Goal: Find specific page/section: Find specific page/section

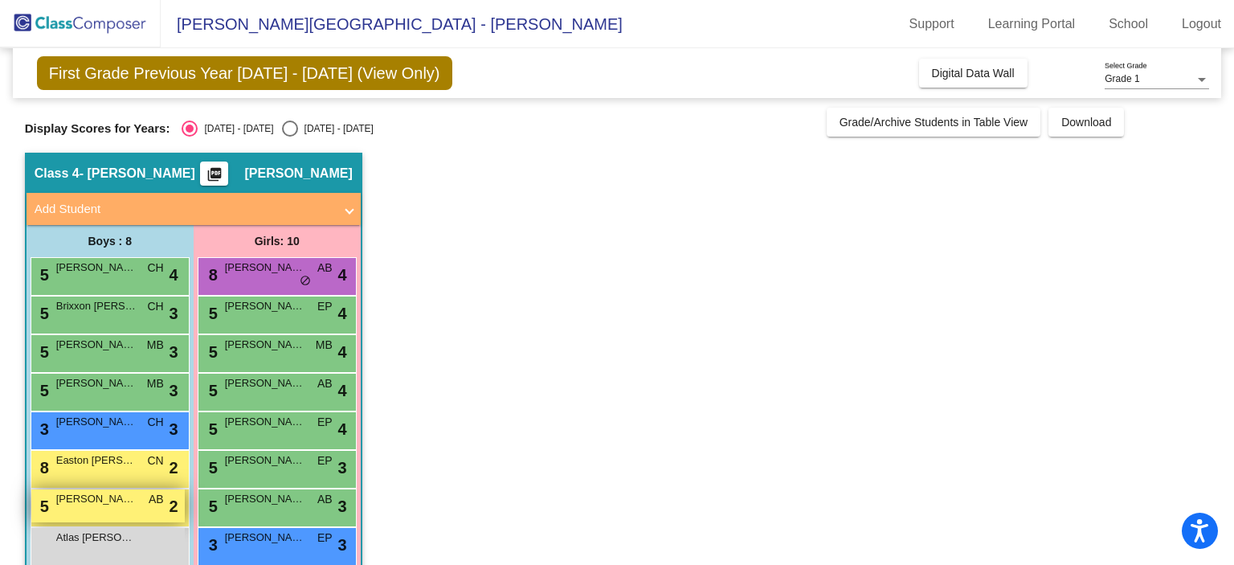
scroll to position [103, 0]
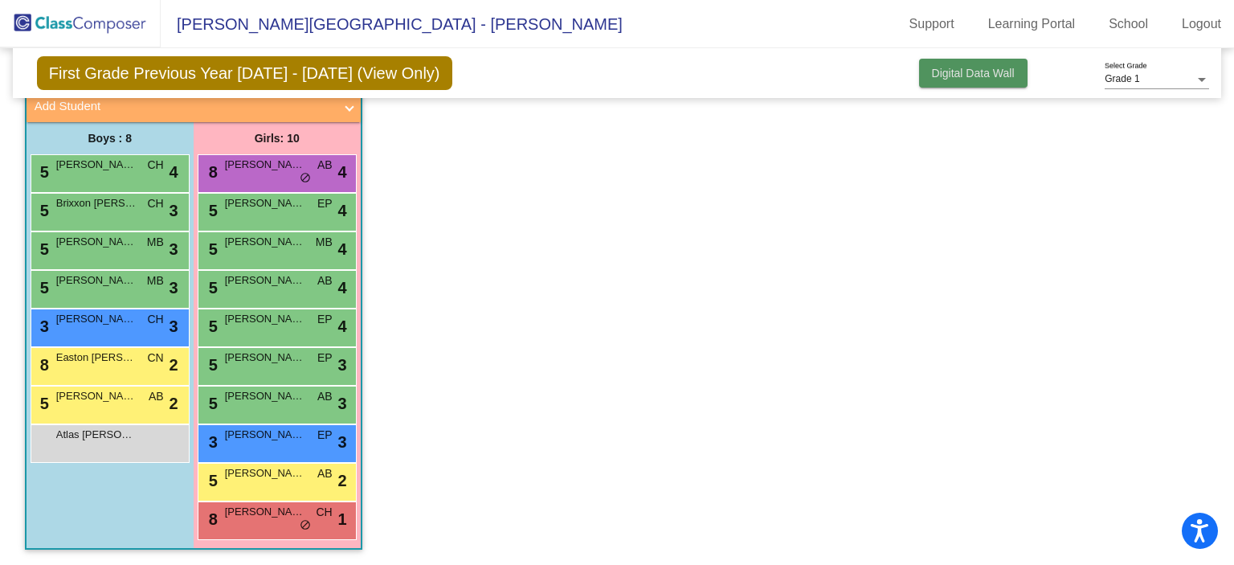
click at [978, 68] on span "Digital Data Wall" at bounding box center [973, 73] width 83 height 13
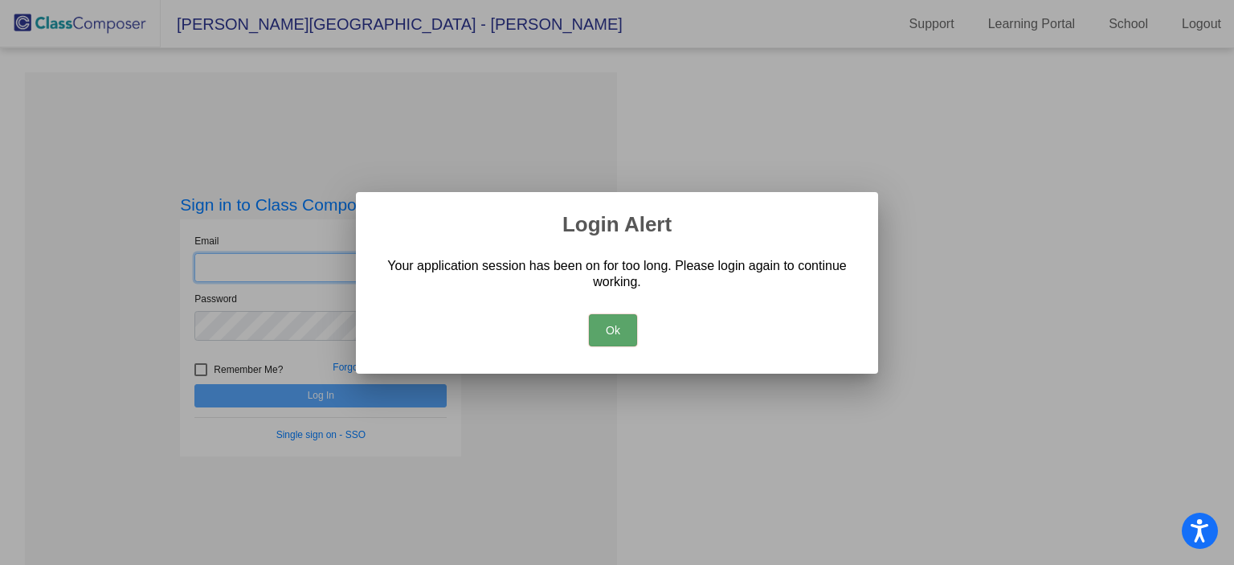
type input "[EMAIL_ADDRESS][DOMAIN_NAME]"
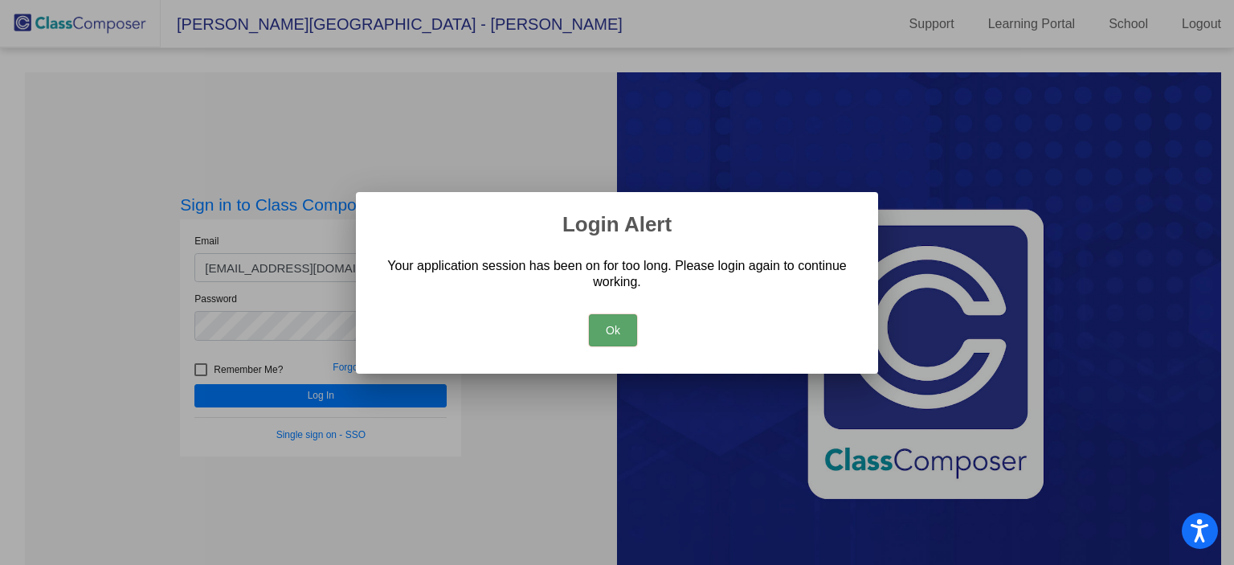
click at [627, 322] on button "Ok" at bounding box center [613, 330] width 48 height 32
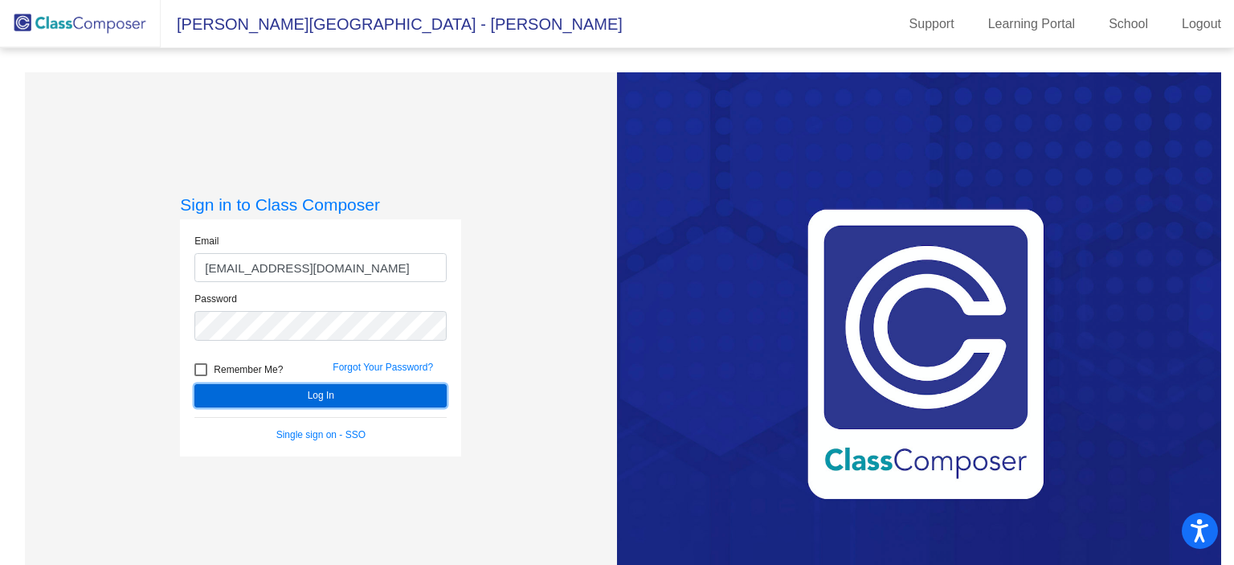
click at [292, 388] on button "Log In" at bounding box center [320, 395] width 252 height 23
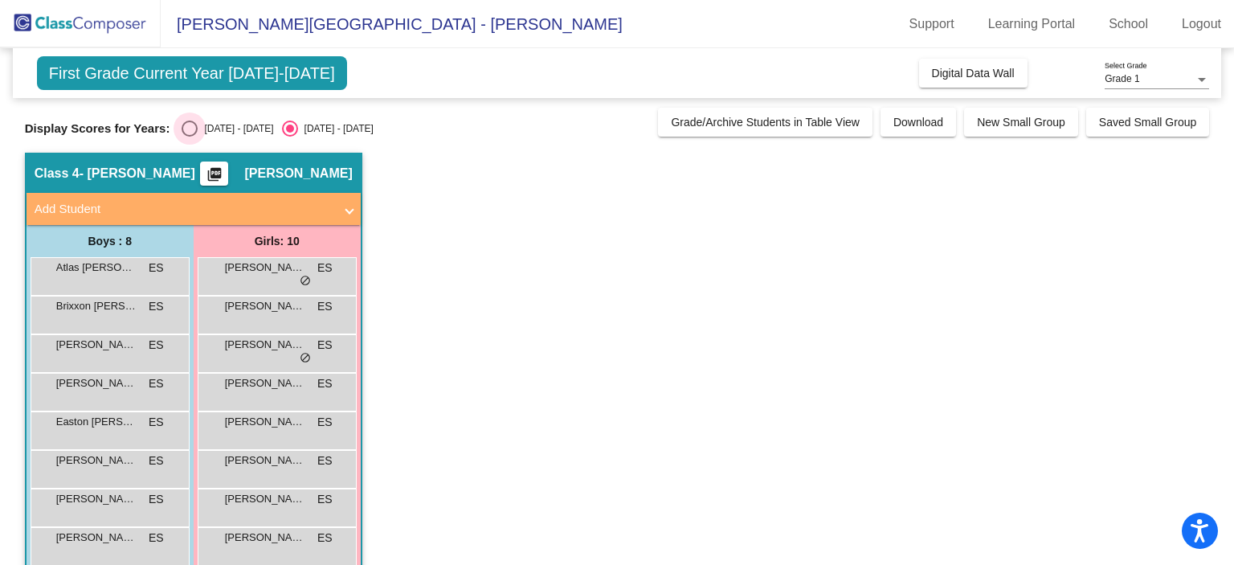
click at [194, 128] on div "Select an option" at bounding box center [189, 128] width 16 height 16
click at [190, 137] on input "[DATE] - [DATE]" at bounding box center [189, 137] width 1 height 1
radio input "true"
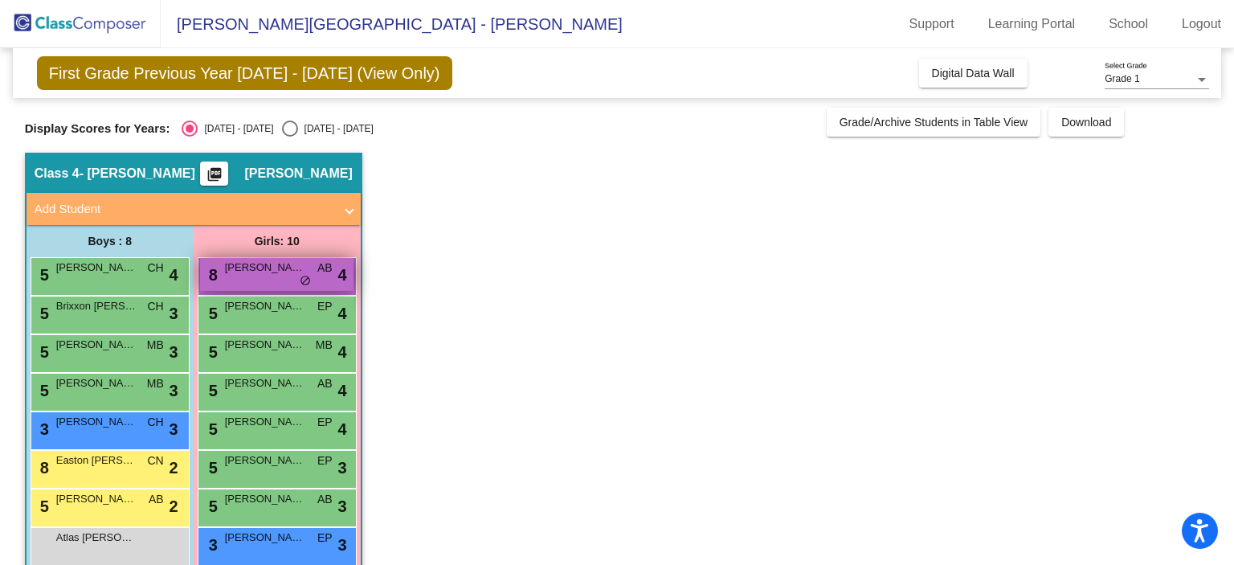
click at [331, 269] on span "AB" at bounding box center [324, 267] width 15 height 17
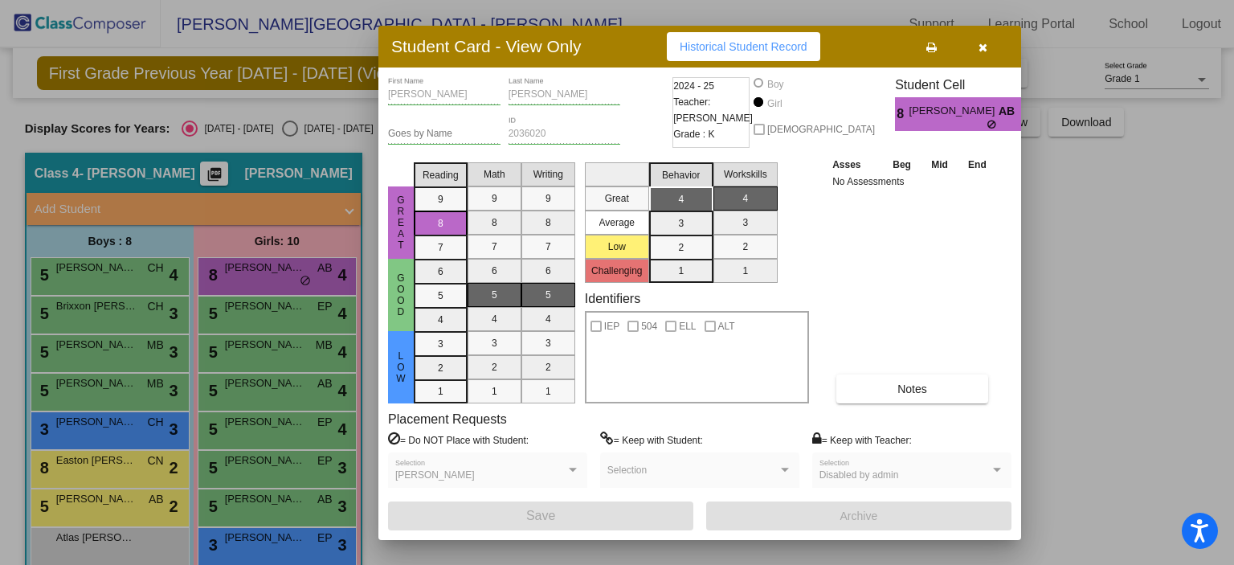
click at [305, 316] on div at bounding box center [617, 282] width 1234 height 565
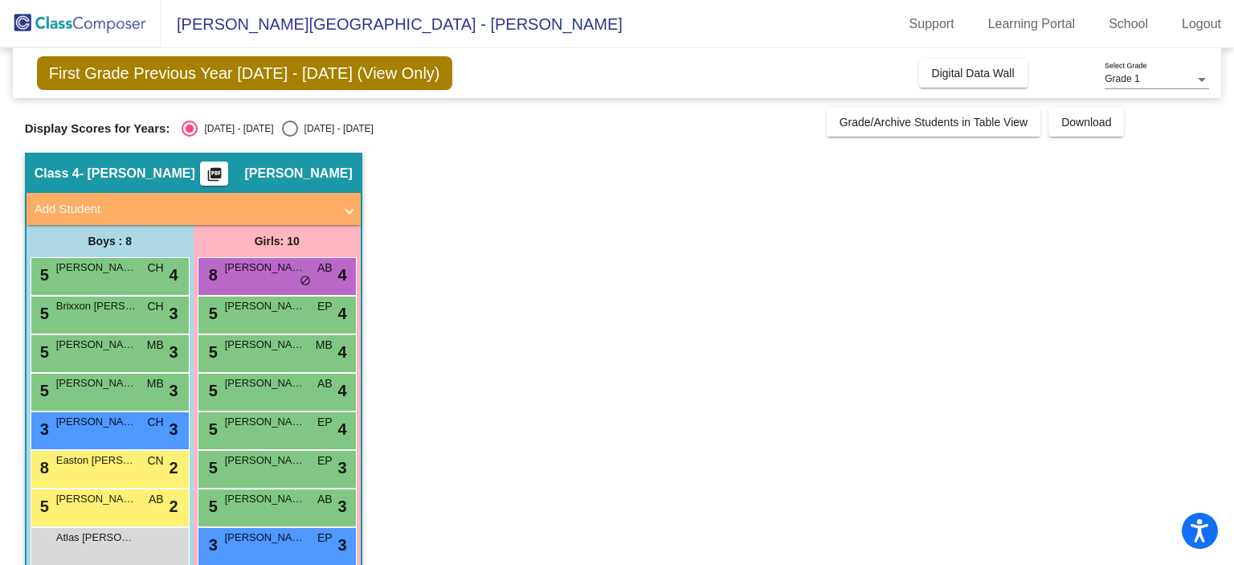
click at [305, 316] on div "5 [PERSON_NAME] EP lock do_not_disturb_alt 4" at bounding box center [276, 312] width 153 height 33
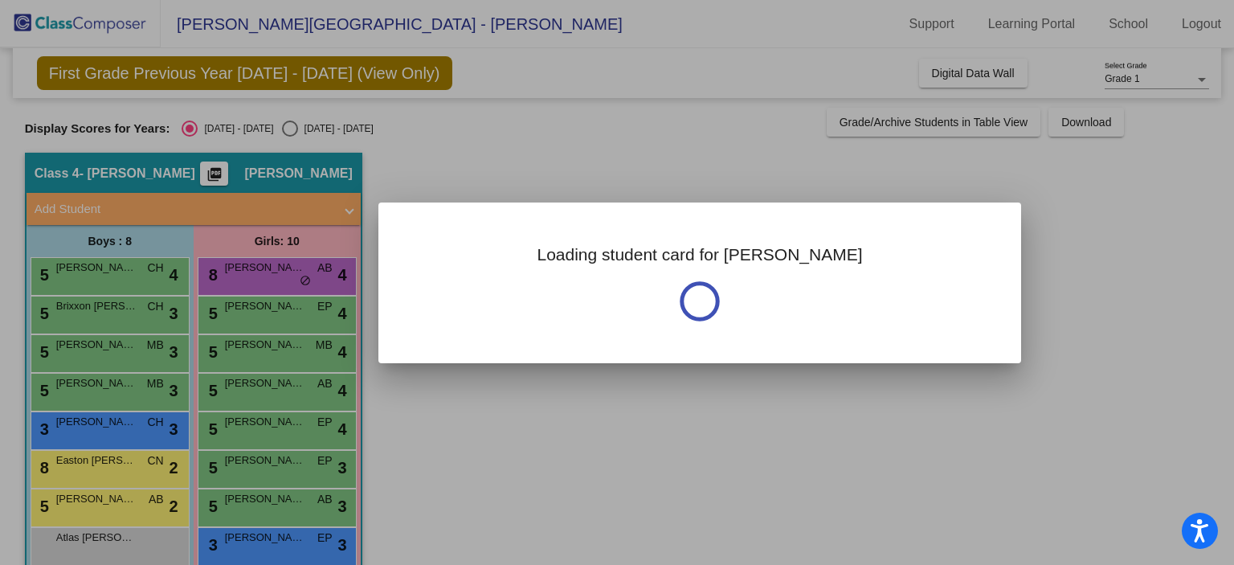
click at [305, 316] on div at bounding box center [617, 282] width 1234 height 565
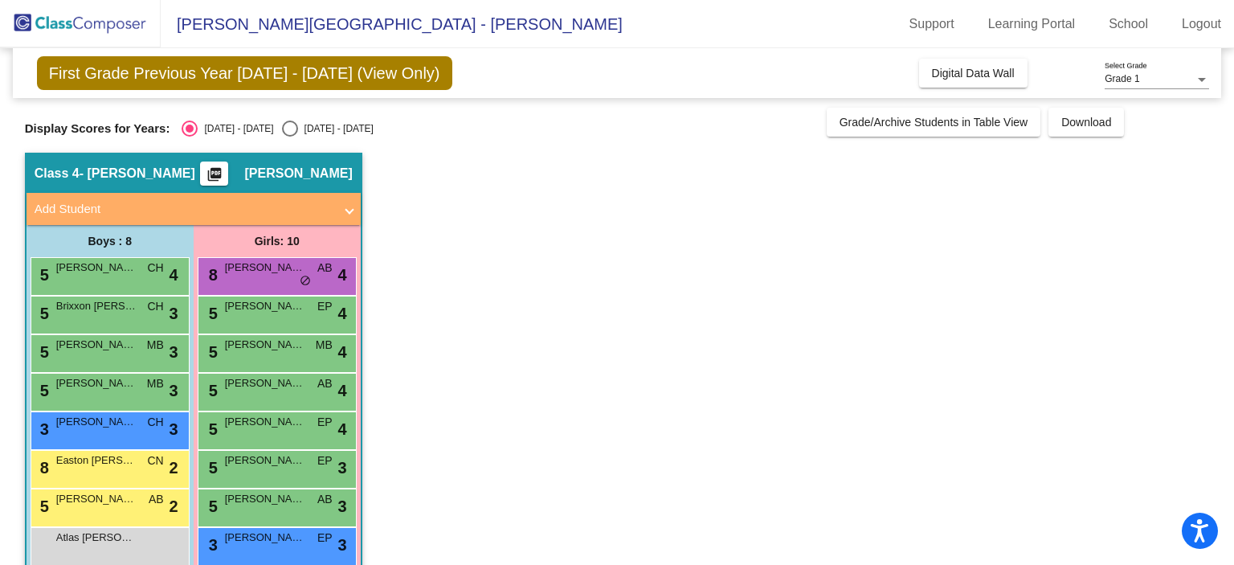
click at [305, 316] on div "5 [PERSON_NAME] EP lock do_not_disturb_alt 4" at bounding box center [276, 312] width 153 height 33
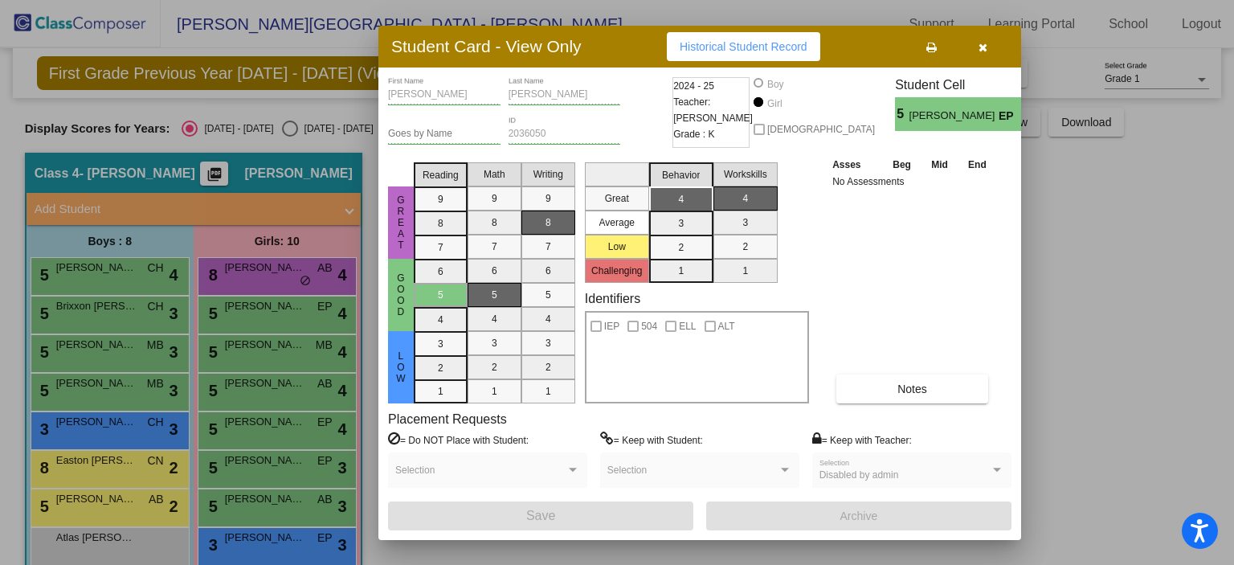
click at [263, 359] on div at bounding box center [617, 282] width 1234 height 565
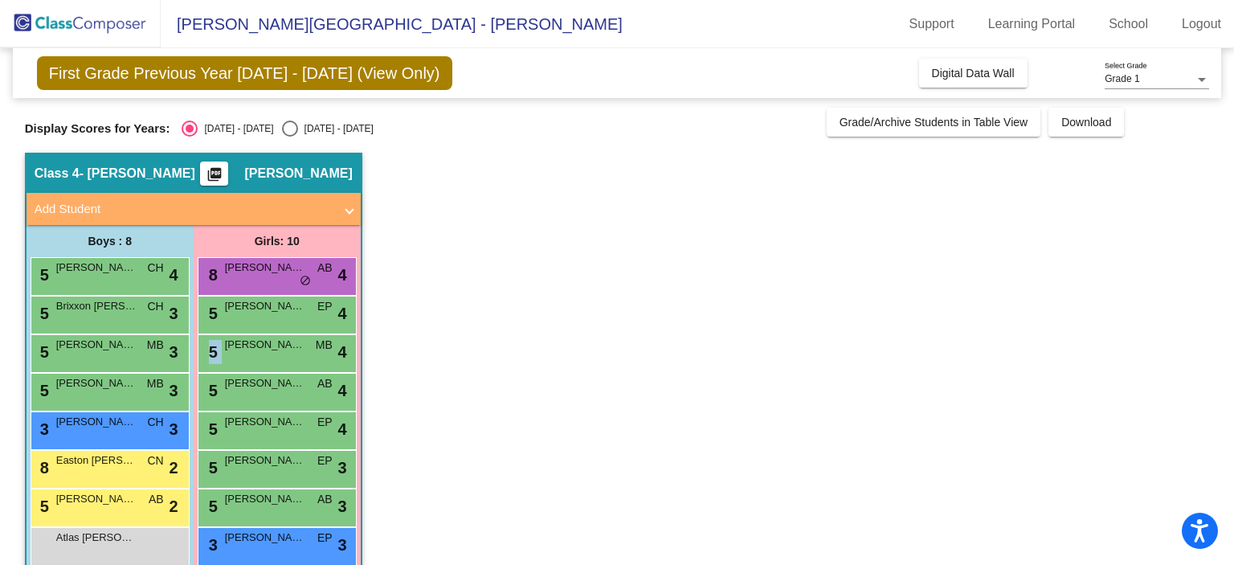
click at [263, 359] on div "5 [PERSON_NAME] MB lock do_not_disturb_alt 4" at bounding box center [276, 351] width 153 height 33
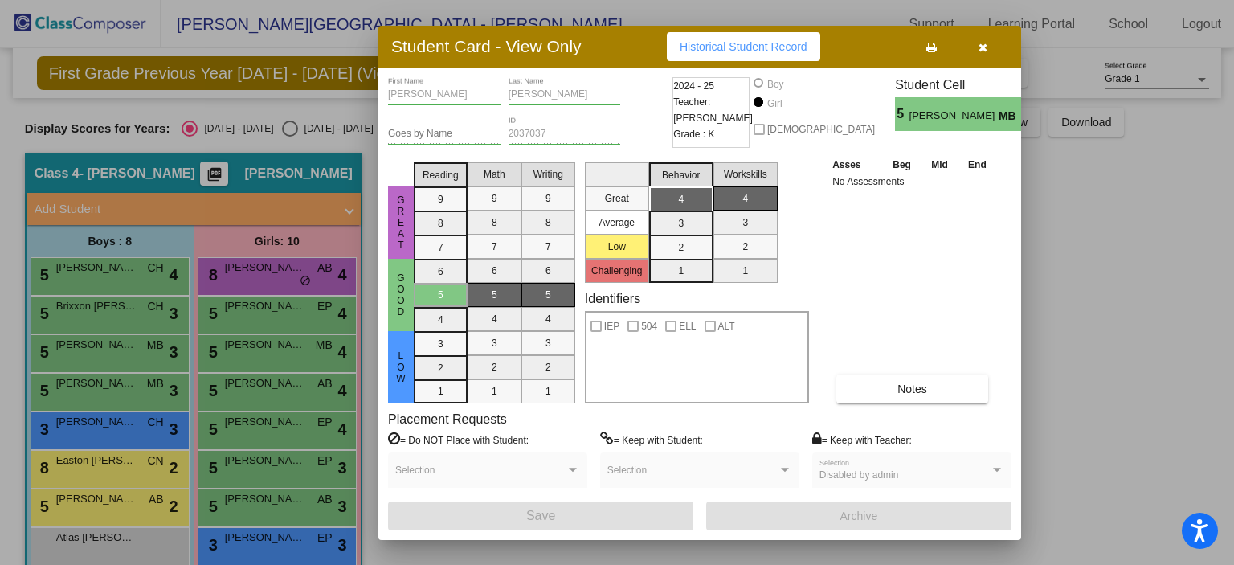
click at [242, 391] on div at bounding box center [617, 282] width 1234 height 565
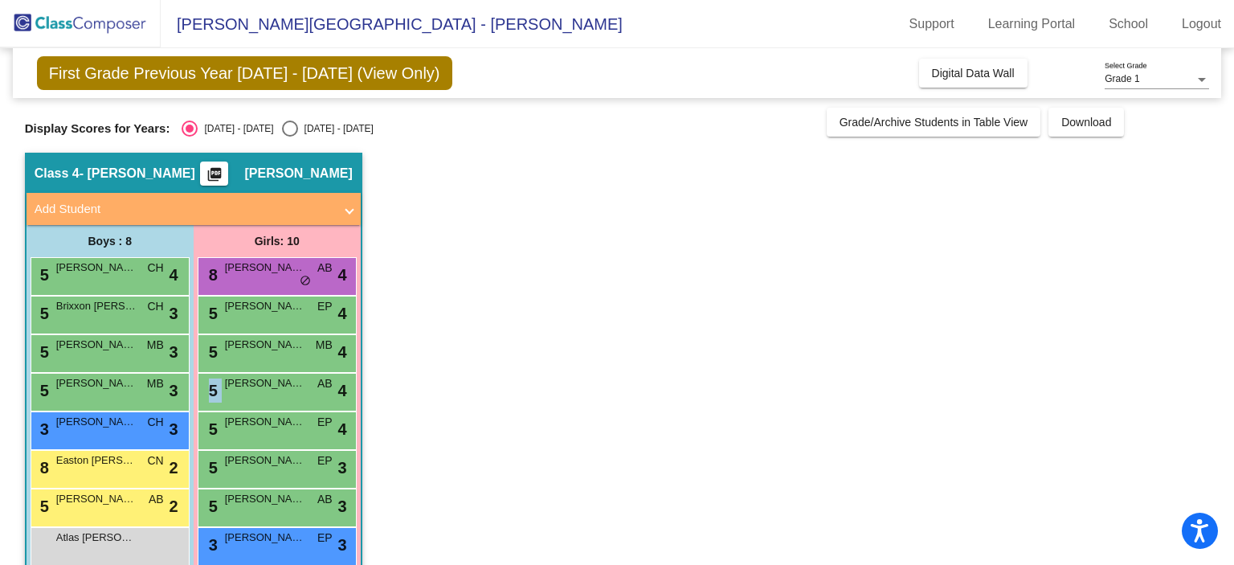
click at [242, 391] on div "5 [PERSON_NAME] AB lock do_not_disturb_alt 4" at bounding box center [276, 389] width 153 height 33
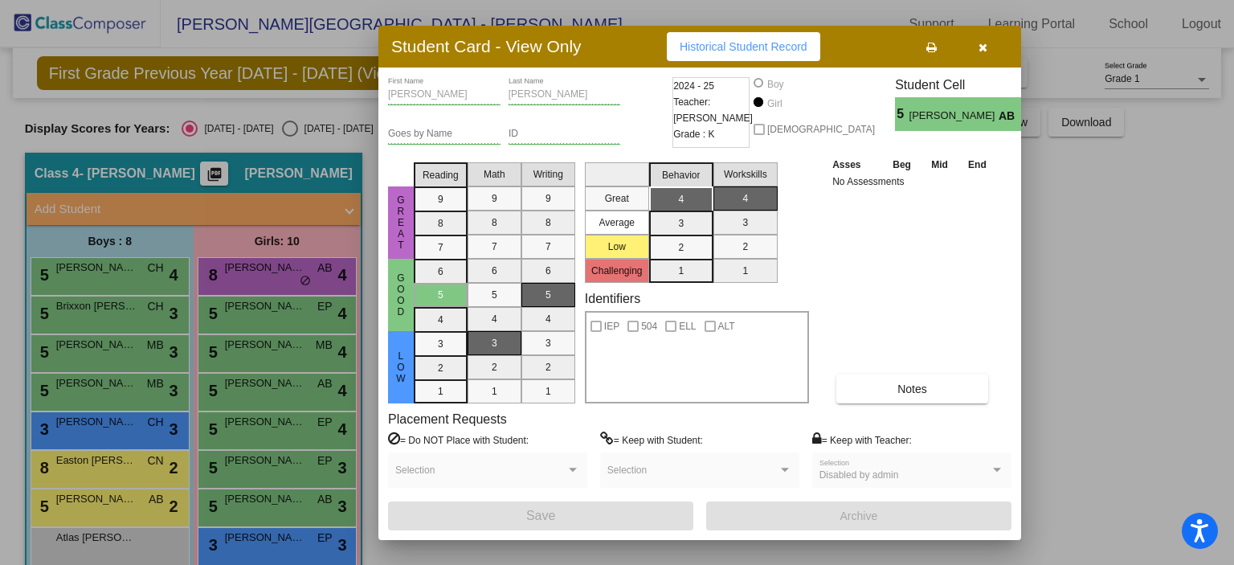
click at [233, 427] on div at bounding box center [617, 282] width 1234 height 565
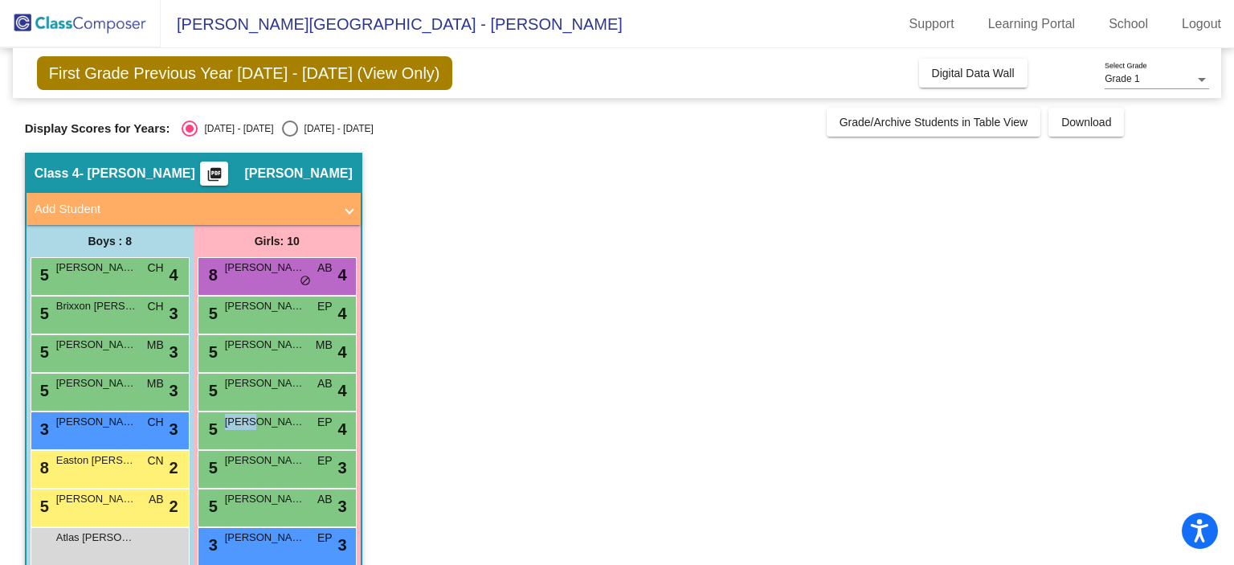
click at [233, 427] on span "[PERSON_NAME]" at bounding box center [265, 422] width 80 height 16
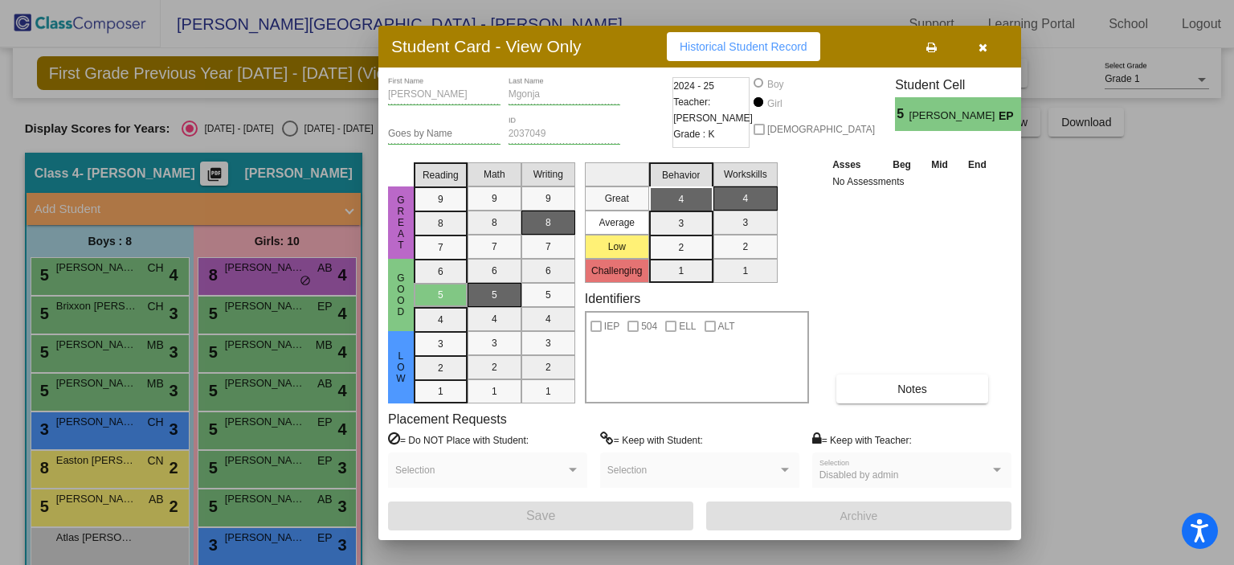
click at [241, 459] on div at bounding box center [617, 282] width 1234 height 565
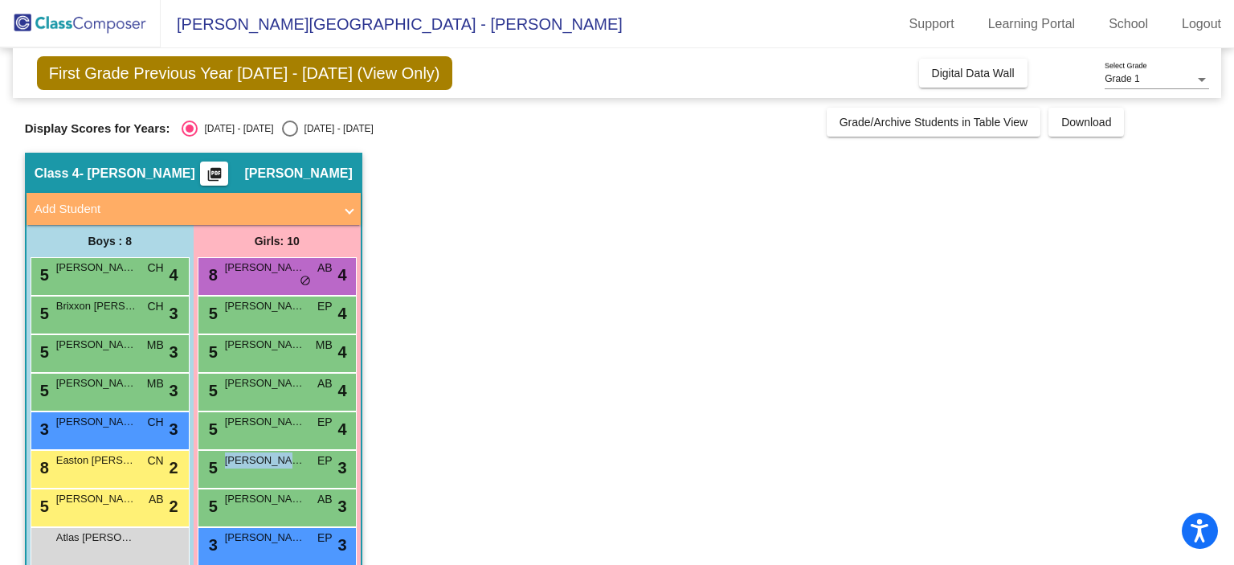
click at [241, 459] on span "[PERSON_NAME]" at bounding box center [265, 460] width 80 height 16
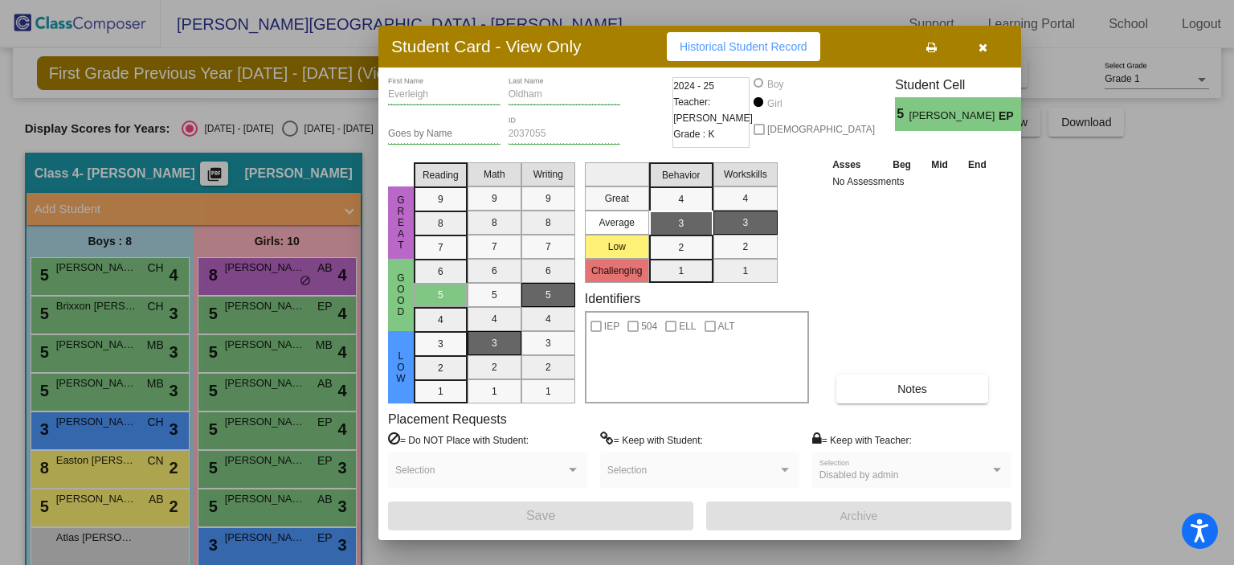
click at [270, 503] on div at bounding box center [617, 282] width 1234 height 565
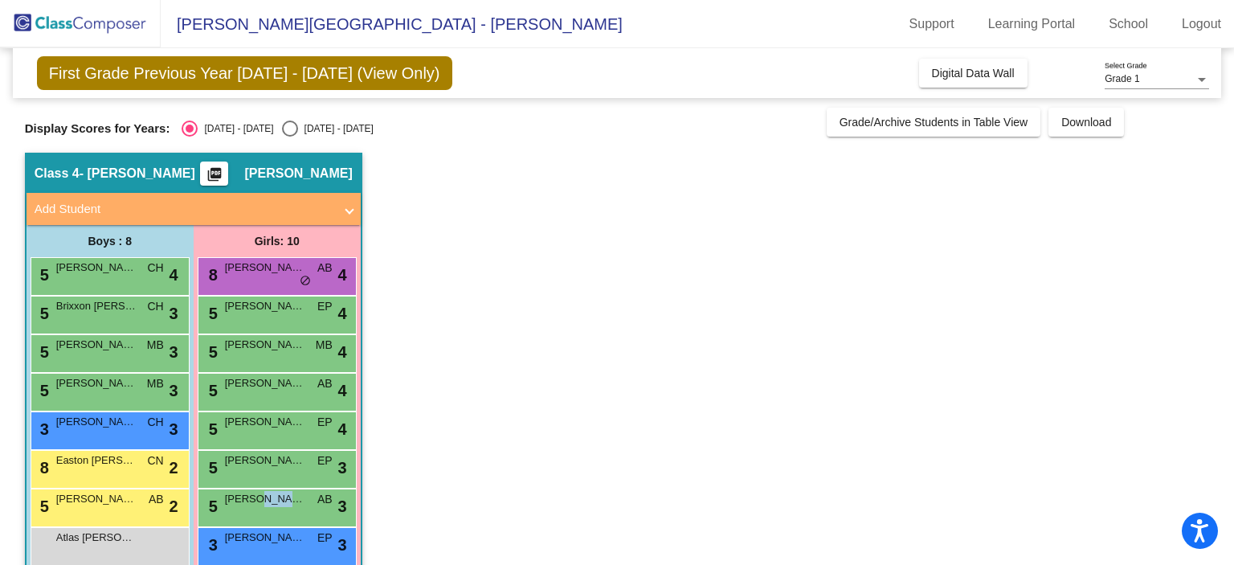
click at [270, 503] on span "[PERSON_NAME]" at bounding box center [265, 499] width 80 height 16
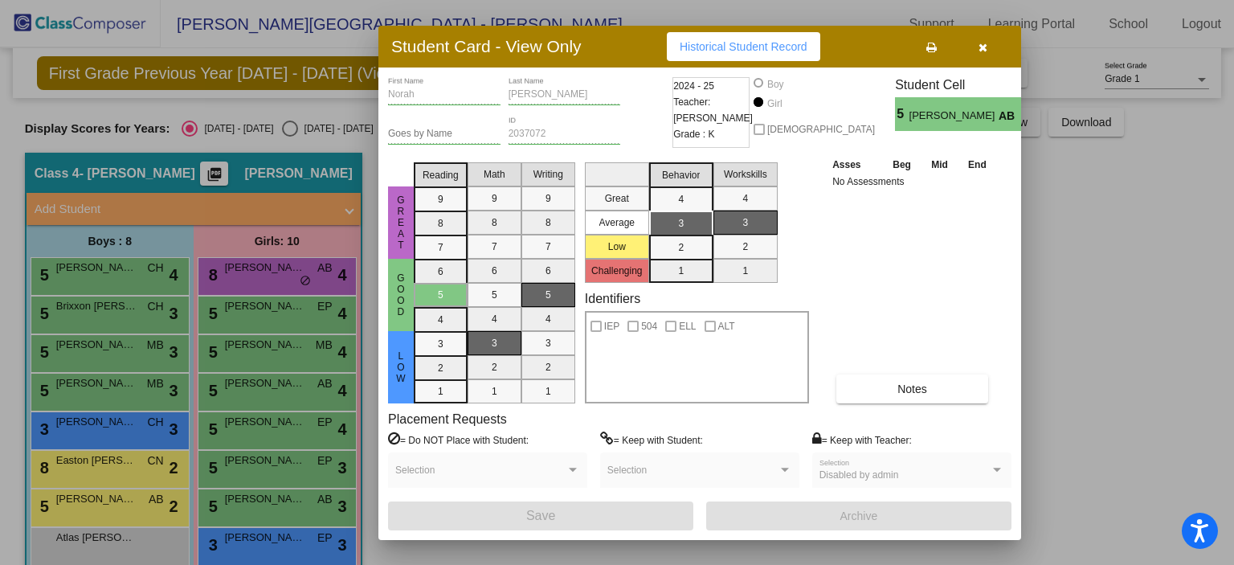
click at [258, 540] on div at bounding box center [617, 282] width 1234 height 565
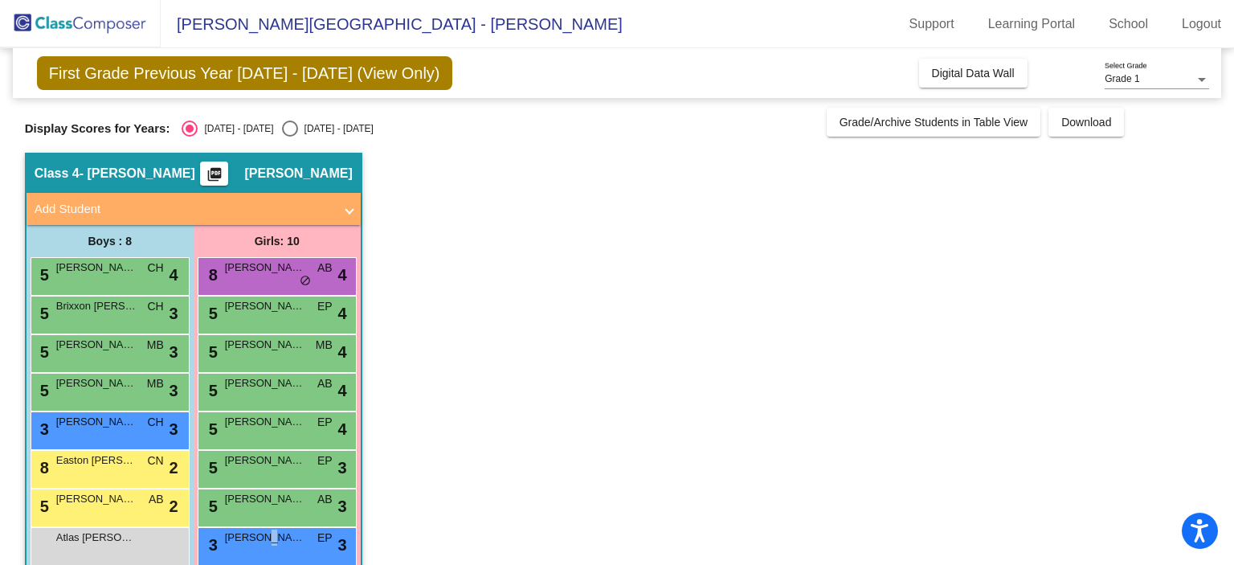
click at [258, 540] on span "[PERSON_NAME]" at bounding box center [265, 537] width 80 height 16
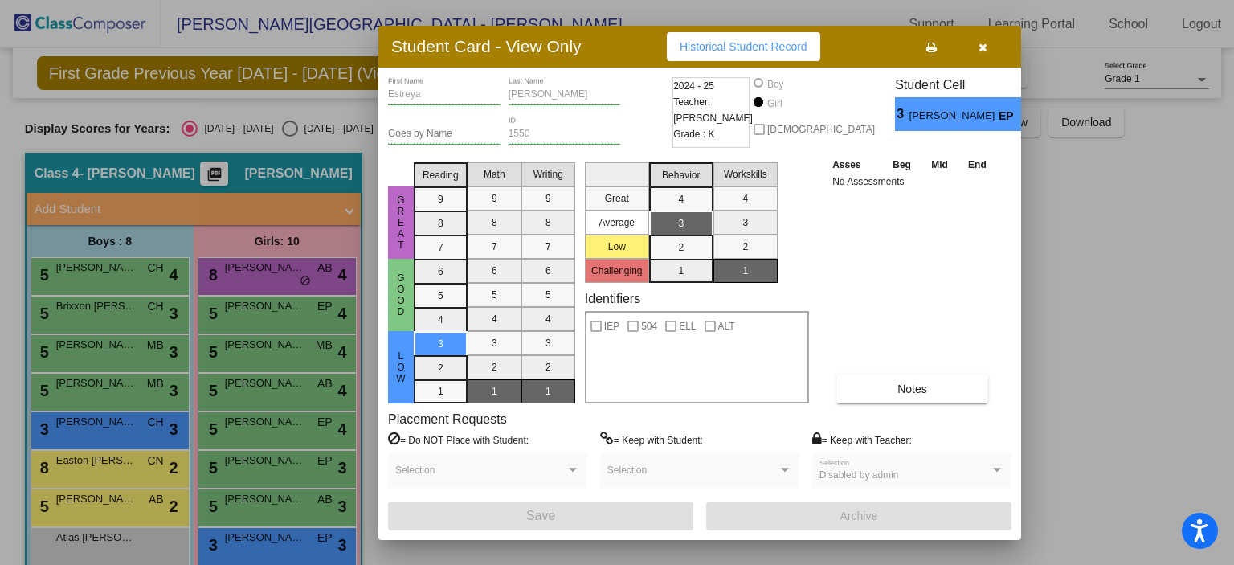
drag, startPoint x: 1231, startPoint y: 112, endPoint x: 1232, endPoint y: 214, distance: 102.8
click at [1232, 214] on div at bounding box center [617, 282] width 1234 height 565
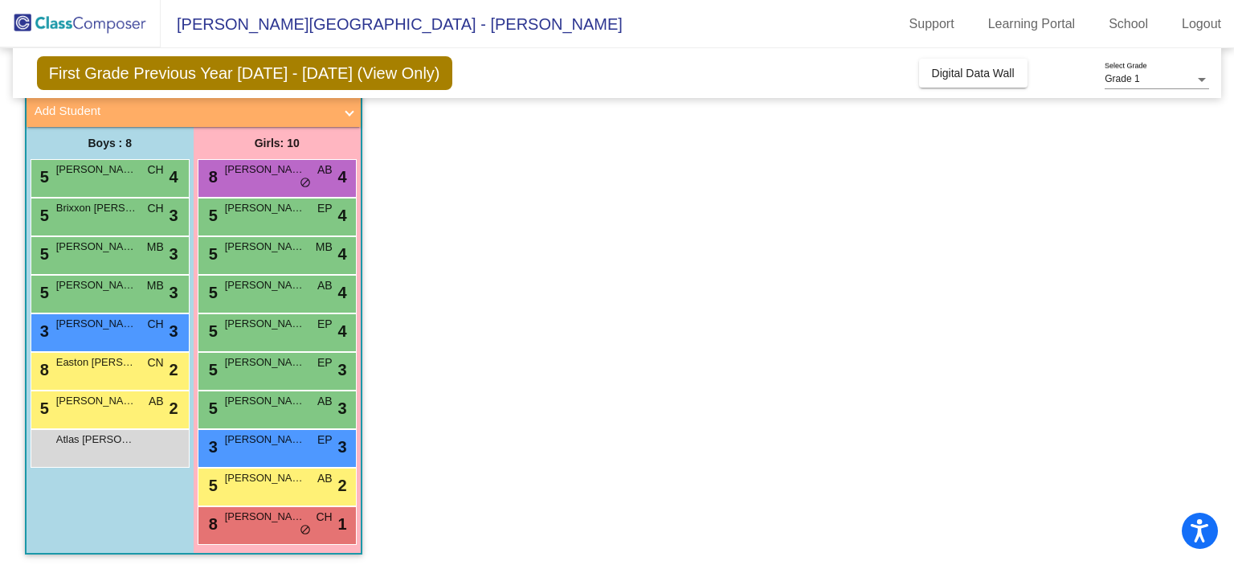
scroll to position [103, 0]
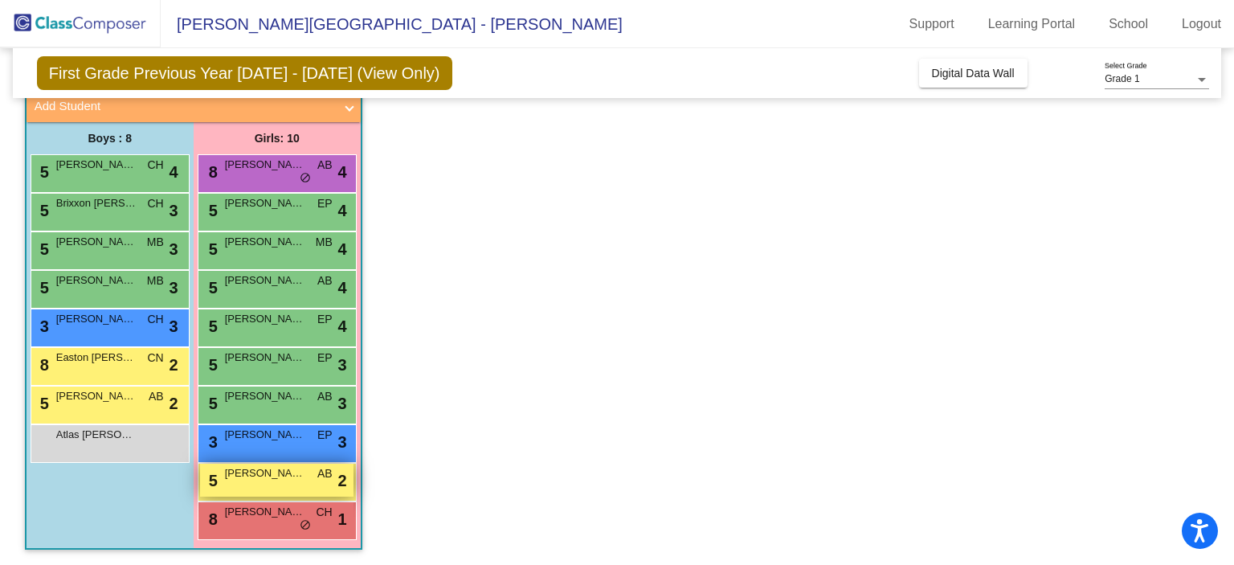
click at [281, 482] on div "5 [PERSON_NAME] AB lock do_not_disturb_alt 2" at bounding box center [276, 479] width 153 height 33
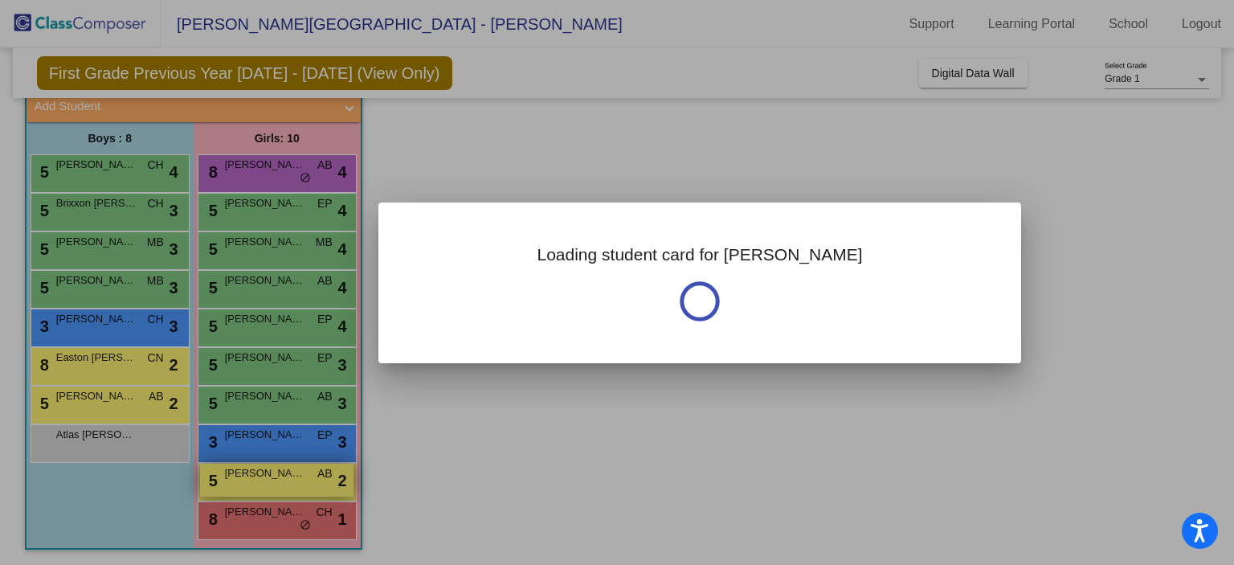
click at [281, 482] on div at bounding box center [617, 282] width 1234 height 565
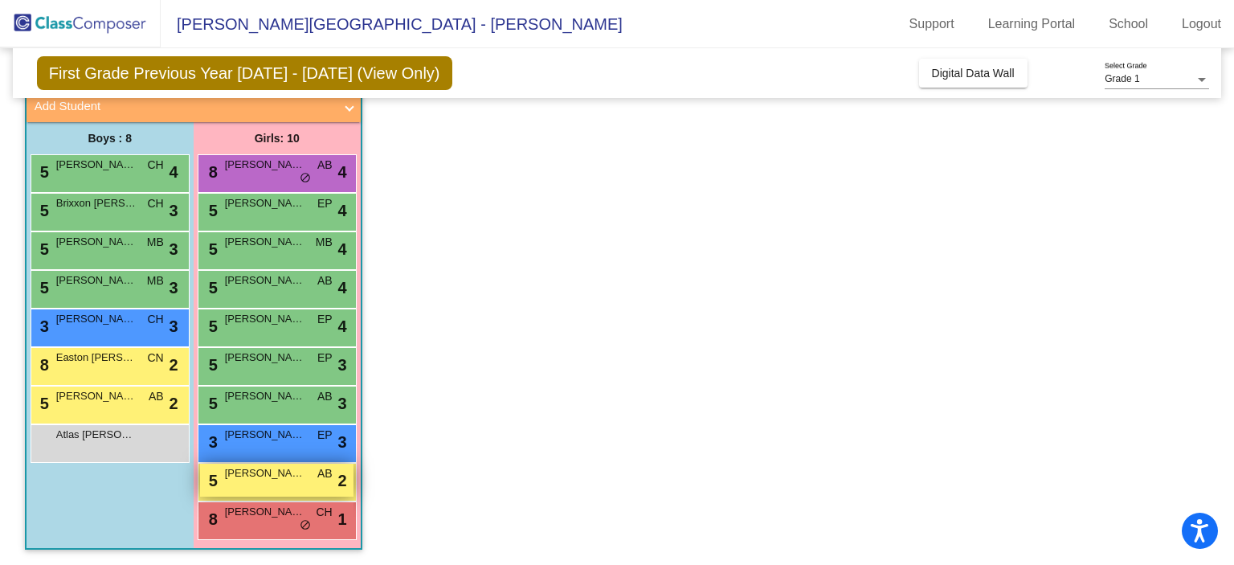
click at [281, 482] on div "5 [PERSON_NAME] AB lock do_not_disturb_alt 2" at bounding box center [276, 479] width 153 height 33
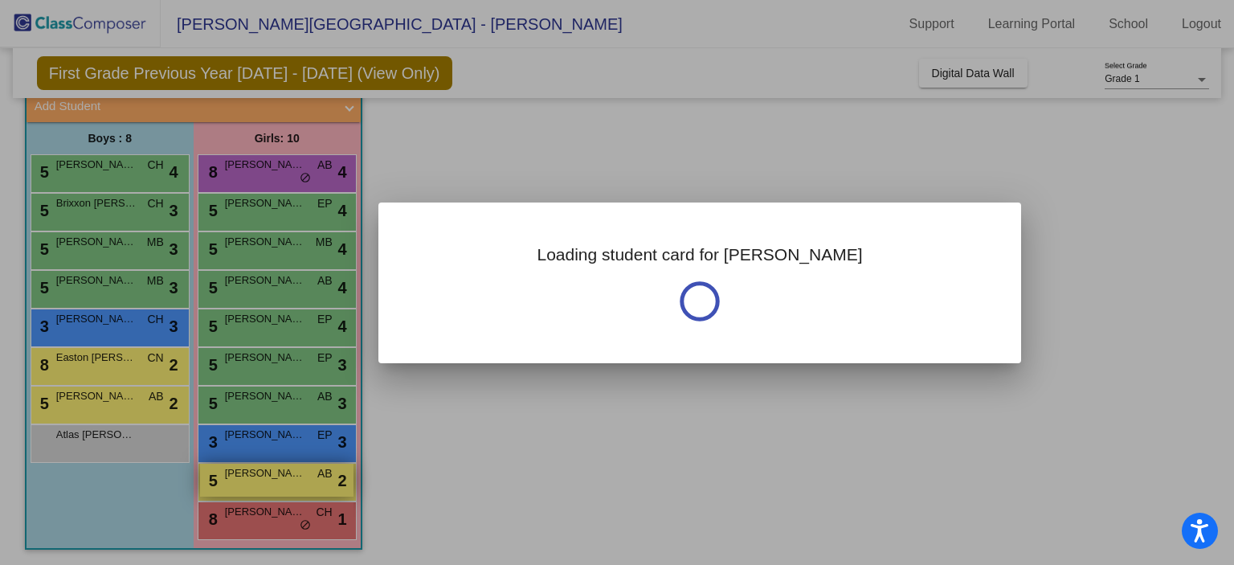
click at [281, 482] on div at bounding box center [617, 282] width 1234 height 565
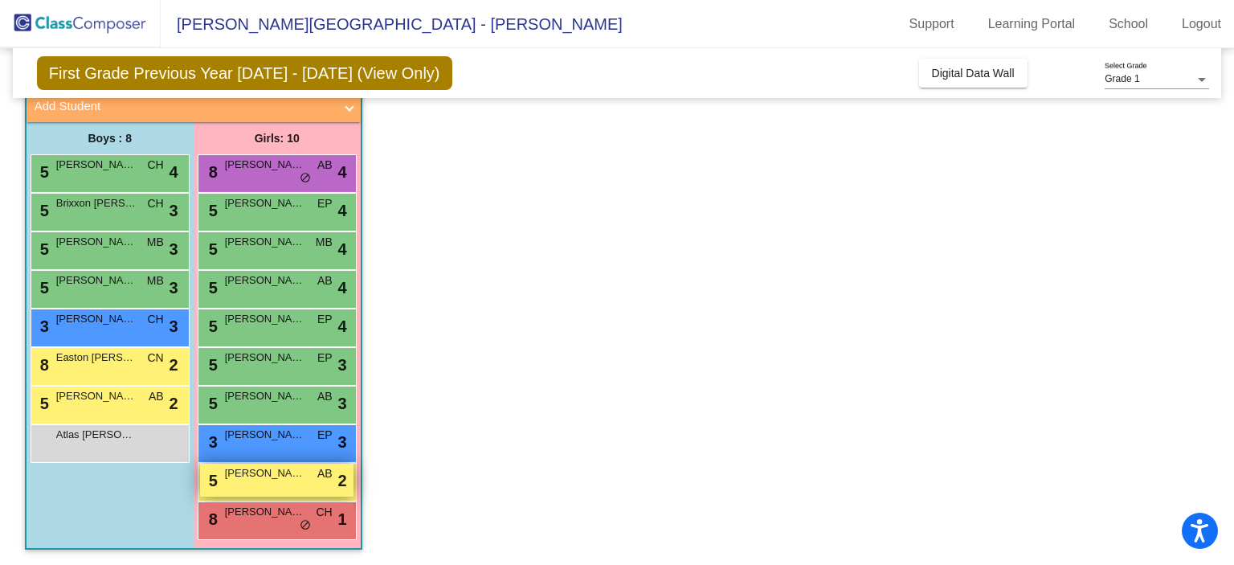
click at [281, 482] on div "5 [PERSON_NAME] AB lock do_not_disturb_alt 2" at bounding box center [276, 479] width 153 height 33
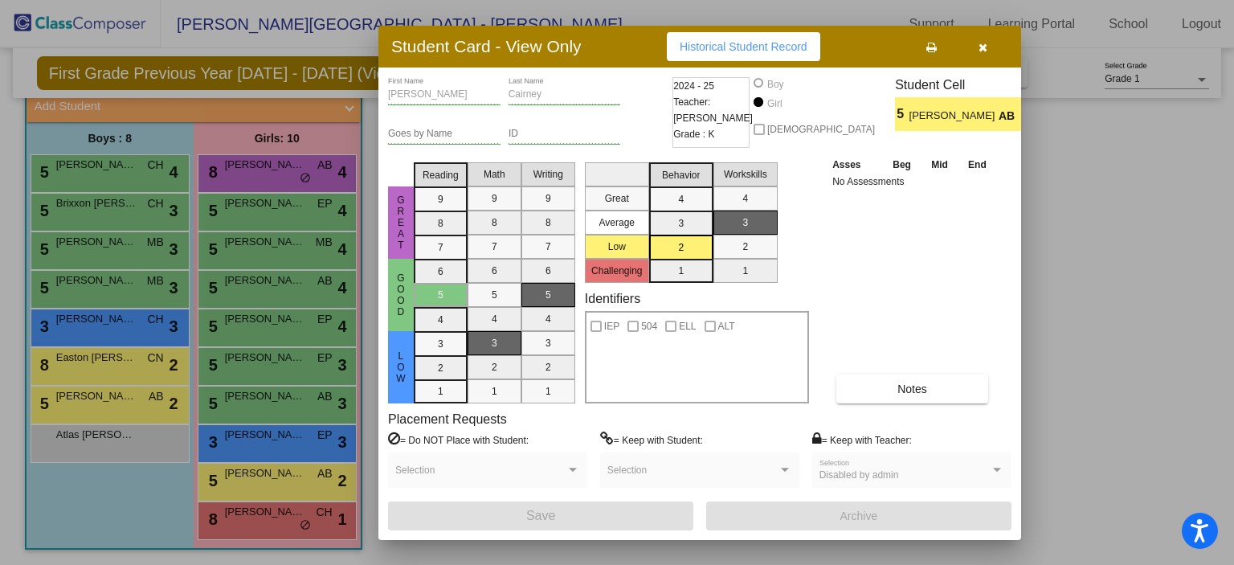
click at [289, 526] on div at bounding box center [617, 282] width 1234 height 565
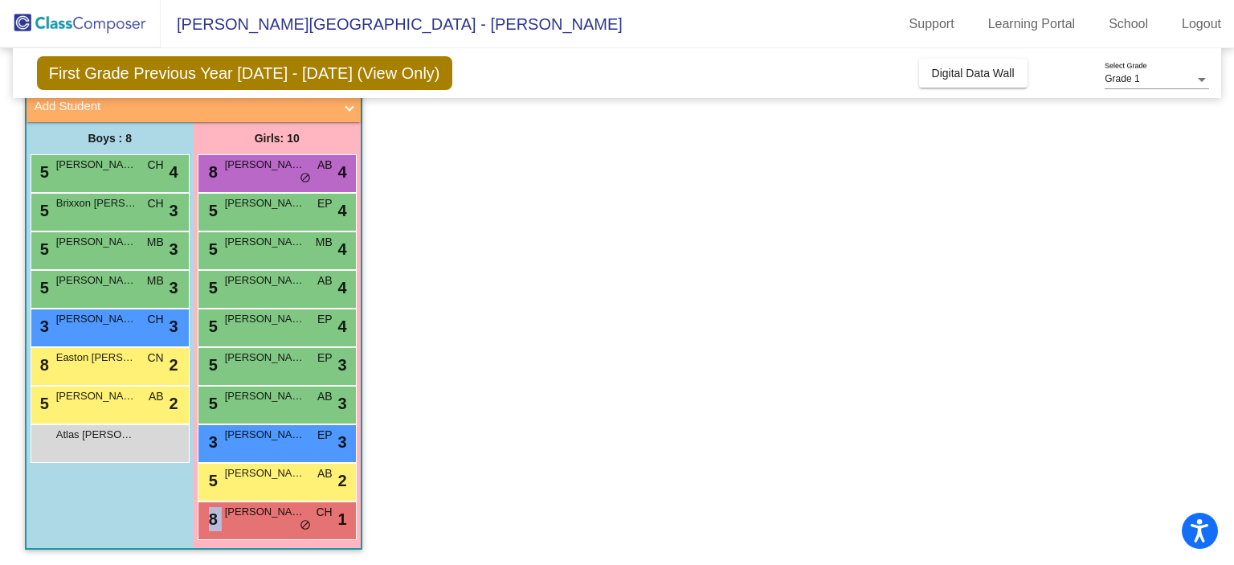
click at [289, 526] on div "8 [PERSON_NAME] CH lock do_not_disturb_alt 1" at bounding box center [276, 518] width 153 height 33
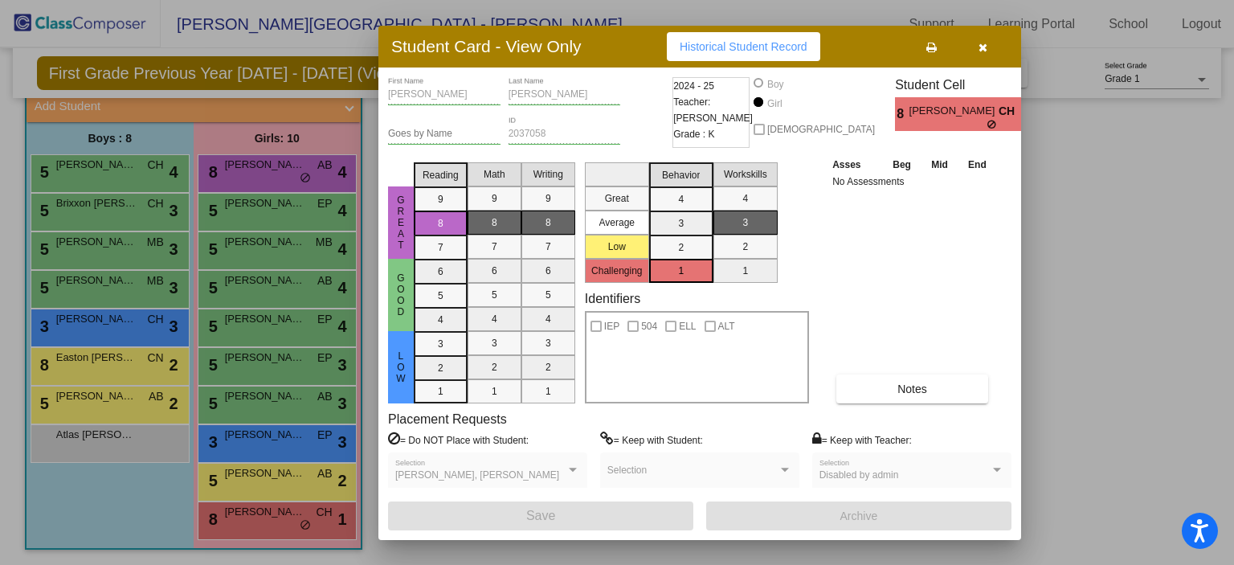
click at [102, 181] on div at bounding box center [617, 282] width 1234 height 565
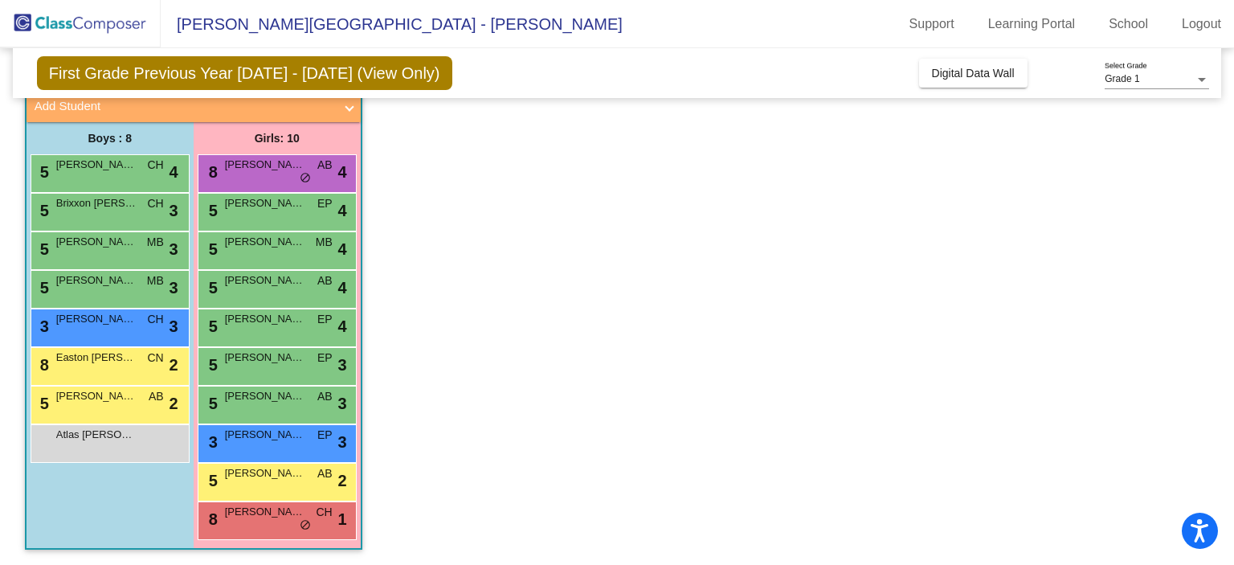
click at [102, 181] on div "5 [PERSON_NAME] CH lock do_not_disturb_alt 4" at bounding box center [107, 171] width 153 height 33
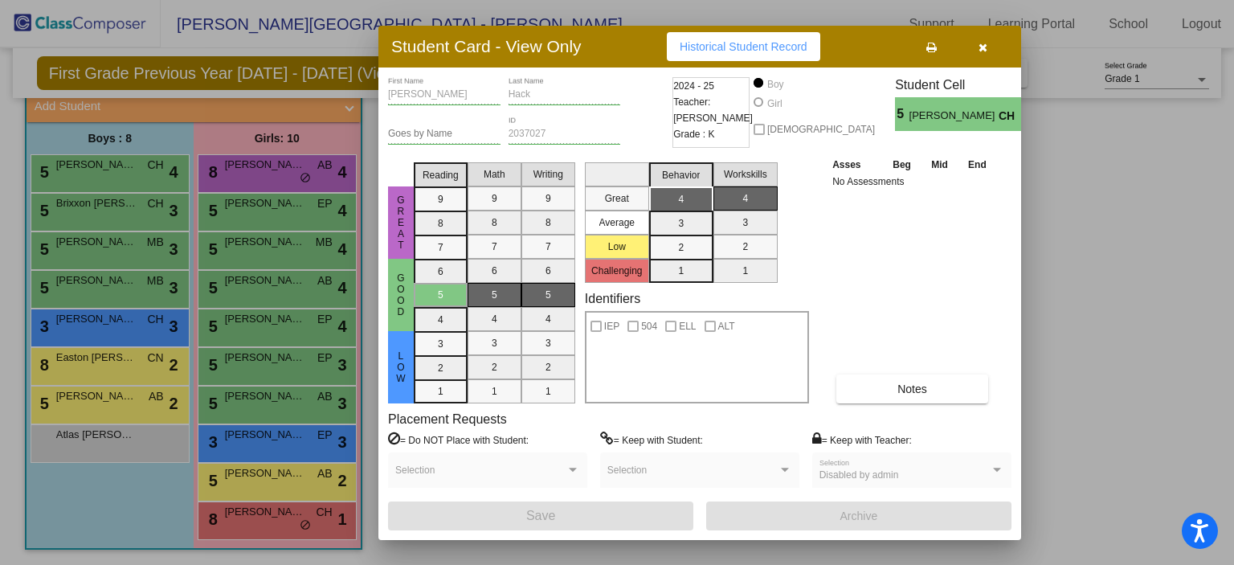
click at [91, 214] on div at bounding box center [617, 282] width 1234 height 565
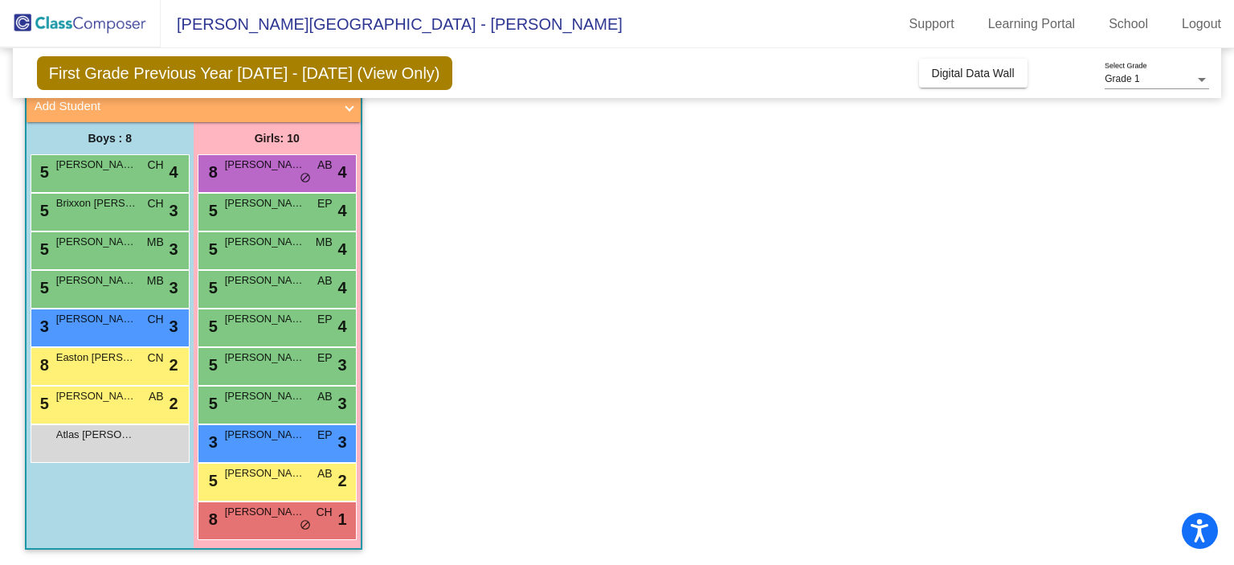
click at [91, 214] on div "5 Brixxon [PERSON_NAME] lock do_not_disturb_alt 3" at bounding box center [107, 210] width 153 height 33
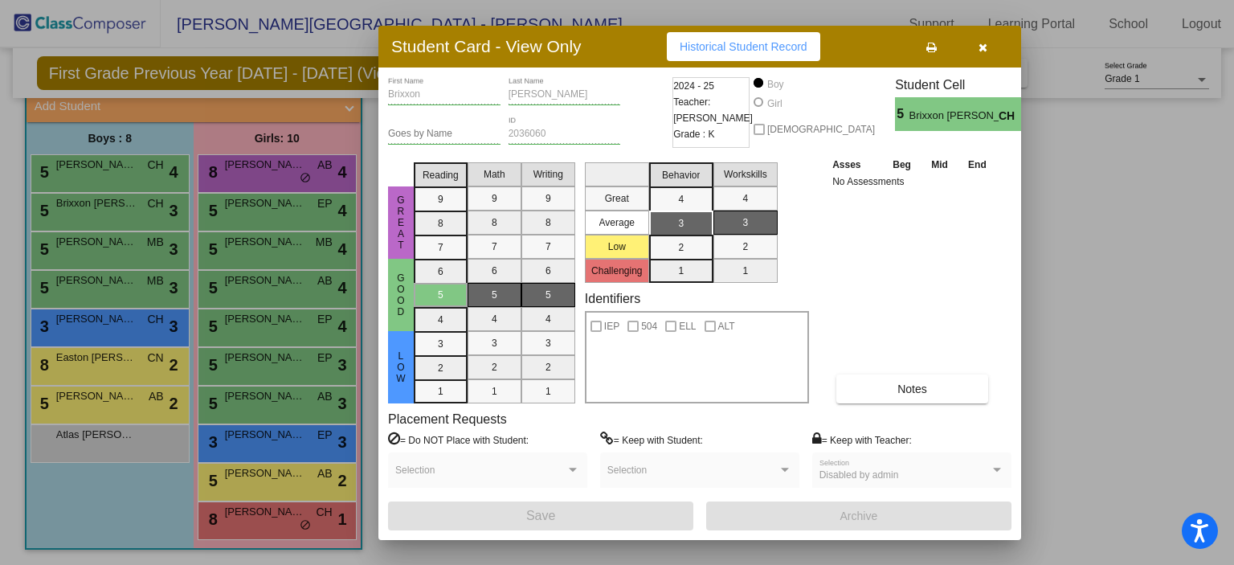
click at [74, 246] on div at bounding box center [617, 282] width 1234 height 565
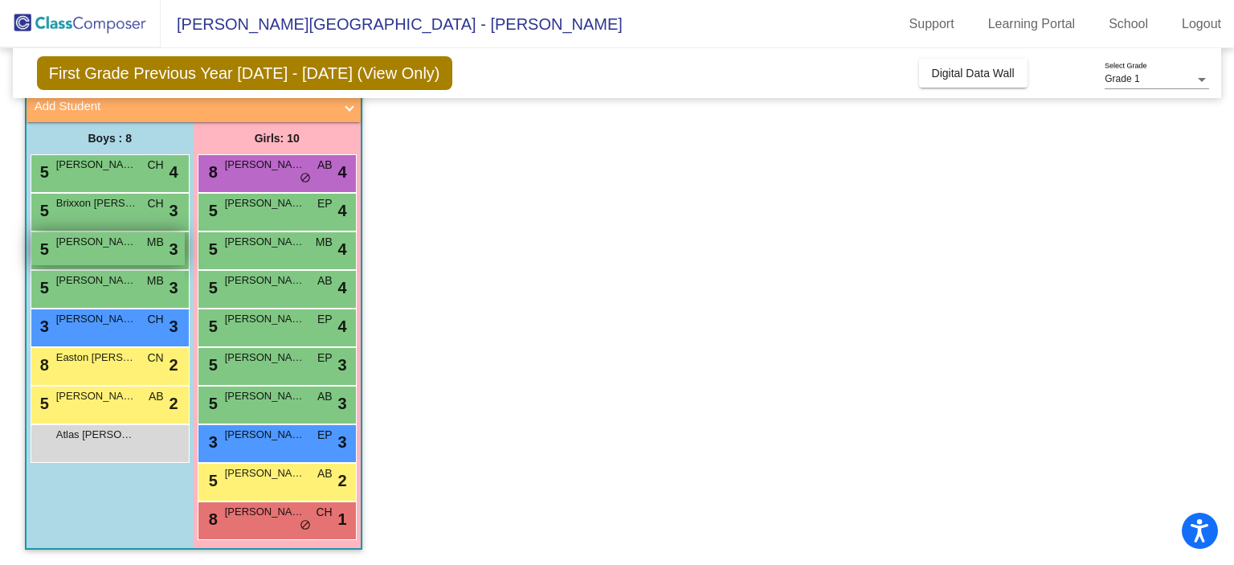
click at [73, 248] on span "[PERSON_NAME]" at bounding box center [96, 242] width 80 height 16
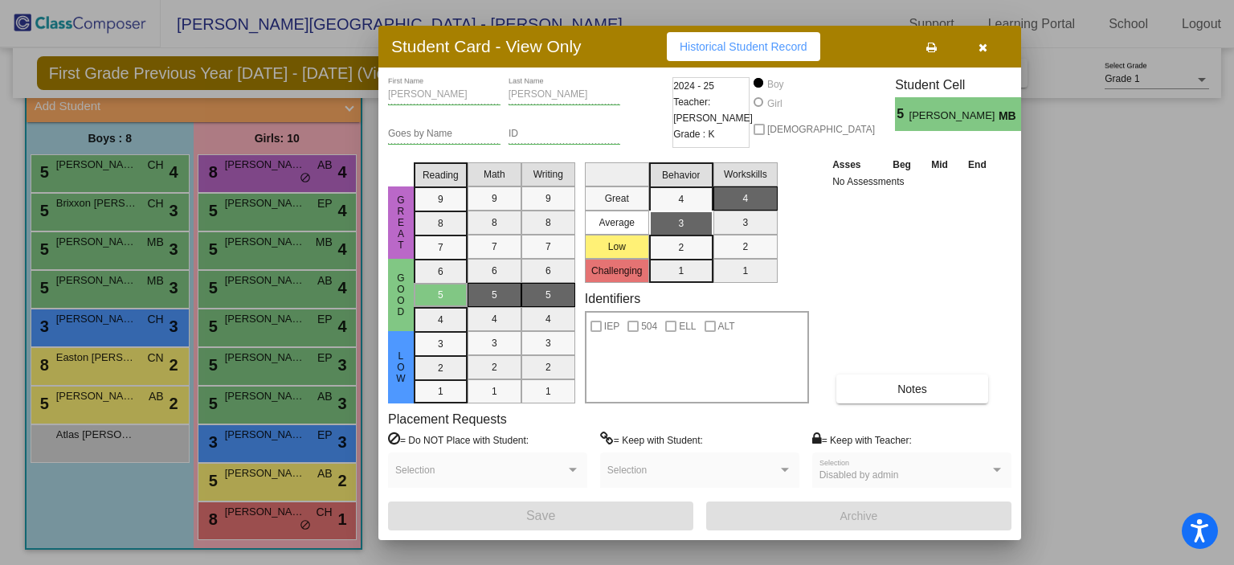
click at [59, 294] on div at bounding box center [617, 282] width 1234 height 565
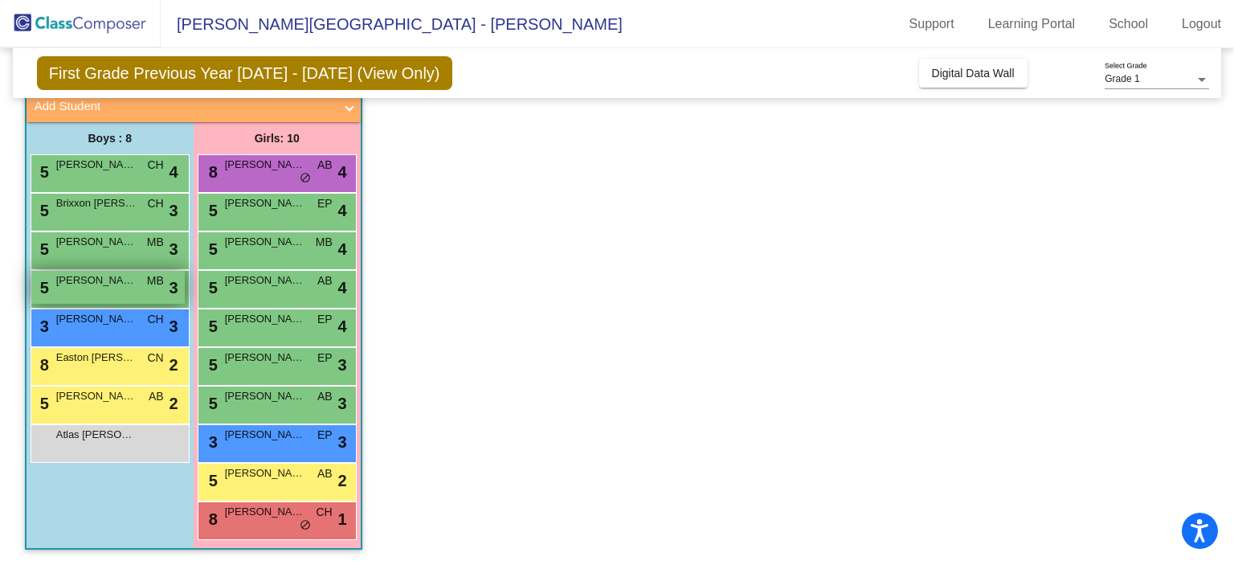
click at [60, 288] on div "5 [PERSON_NAME] MB lock do_not_disturb_alt 3" at bounding box center [107, 287] width 153 height 33
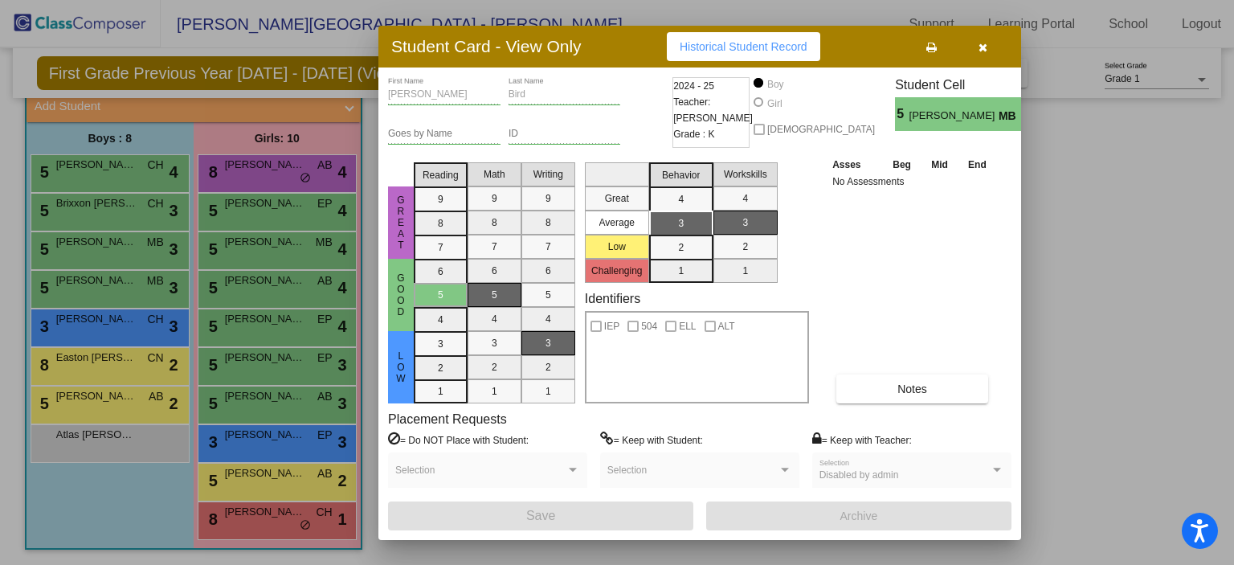
click at [61, 359] on div at bounding box center [617, 282] width 1234 height 565
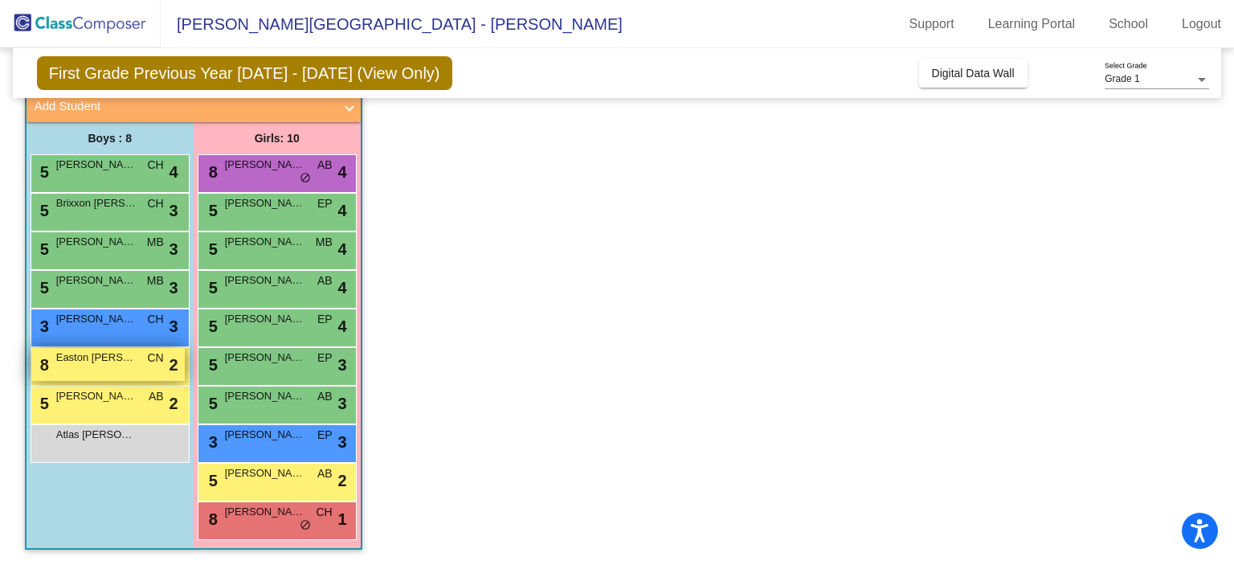
click at [57, 367] on div "8 Easton [PERSON_NAME] CN lock do_not_disturb_alt 2" at bounding box center [107, 364] width 153 height 33
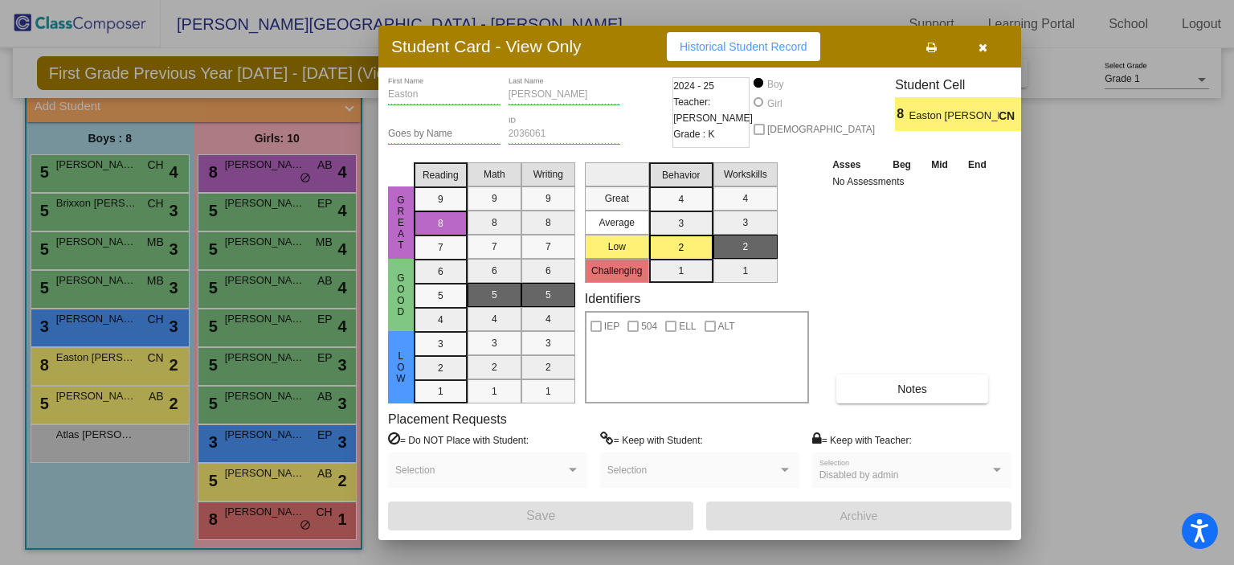
click at [63, 407] on div at bounding box center [617, 282] width 1234 height 565
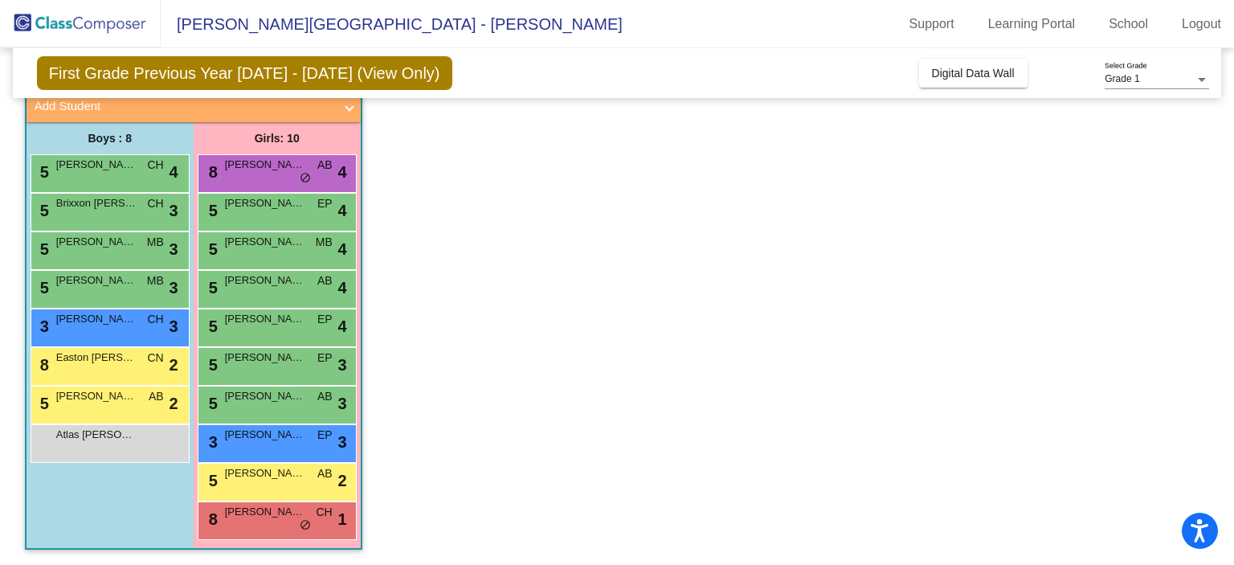
click at [63, 407] on div "5 [PERSON_NAME] [PERSON_NAME] lock do_not_disturb_alt 2" at bounding box center [107, 402] width 153 height 33
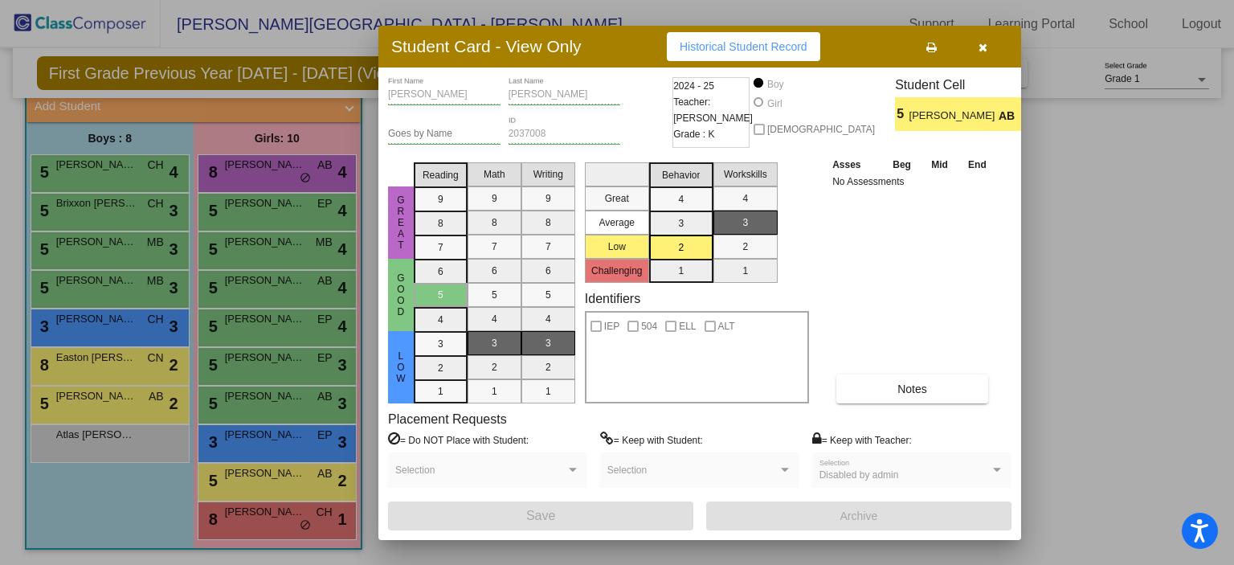
click at [80, 444] on div at bounding box center [617, 282] width 1234 height 565
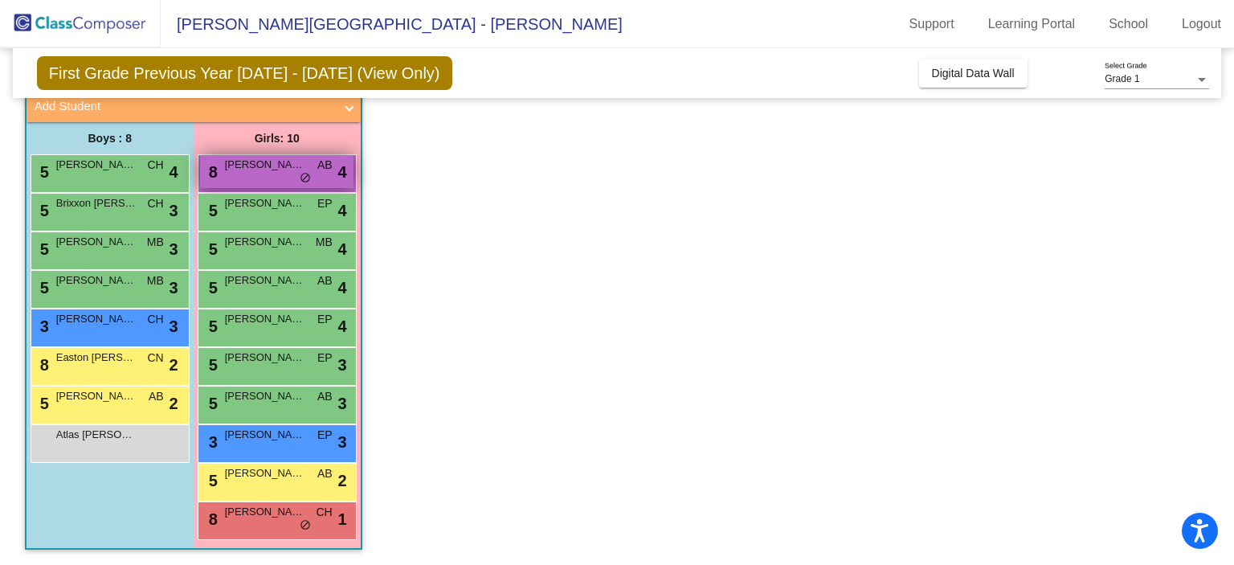
click at [315, 157] on div "8 [PERSON_NAME] AB lock do_not_disturb_alt 4" at bounding box center [276, 171] width 153 height 33
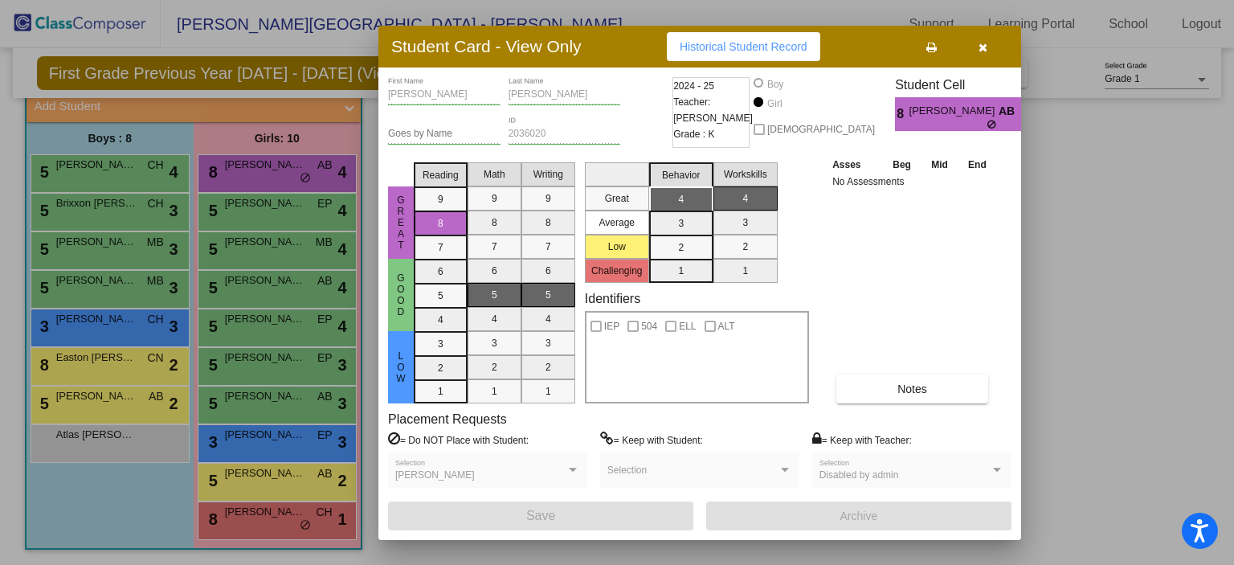
click at [279, 199] on div at bounding box center [617, 282] width 1234 height 565
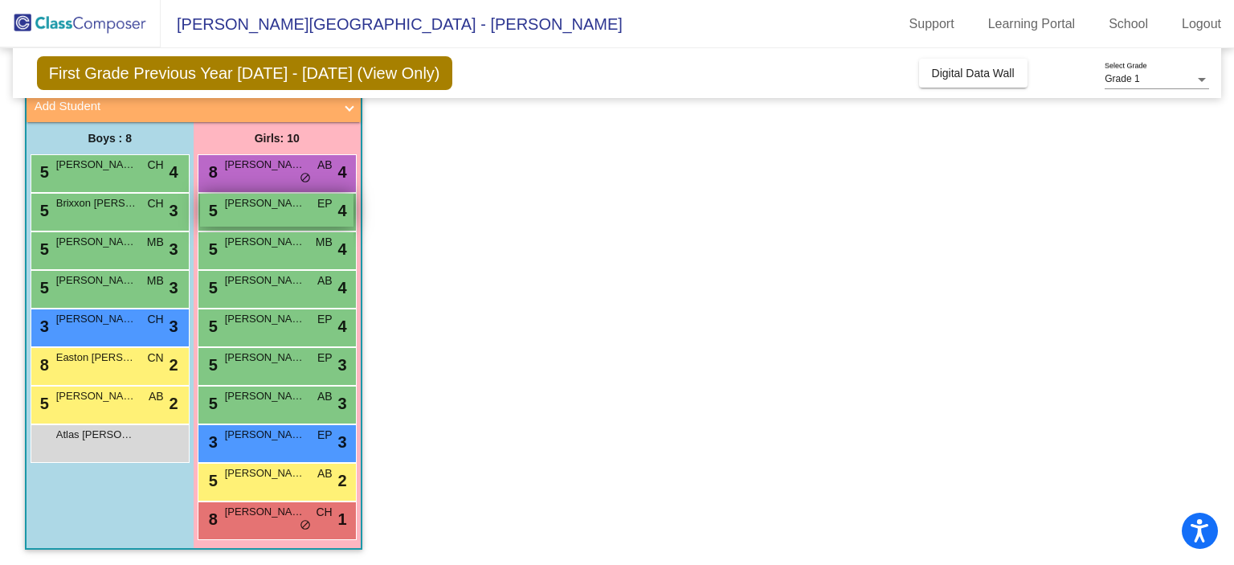
click at [276, 205] on span "[PERSON_NAME]" at bounding box center [265, 203] width 80 height 16
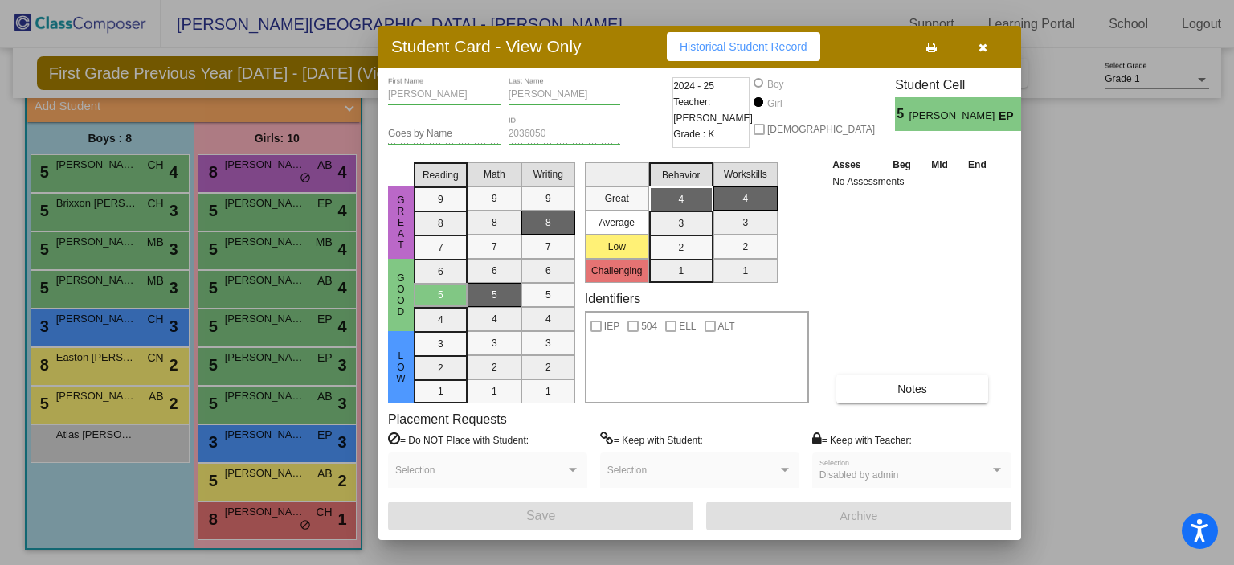
click at [256, 251] on div at bounding box center [617, 282] width 1234 height 565
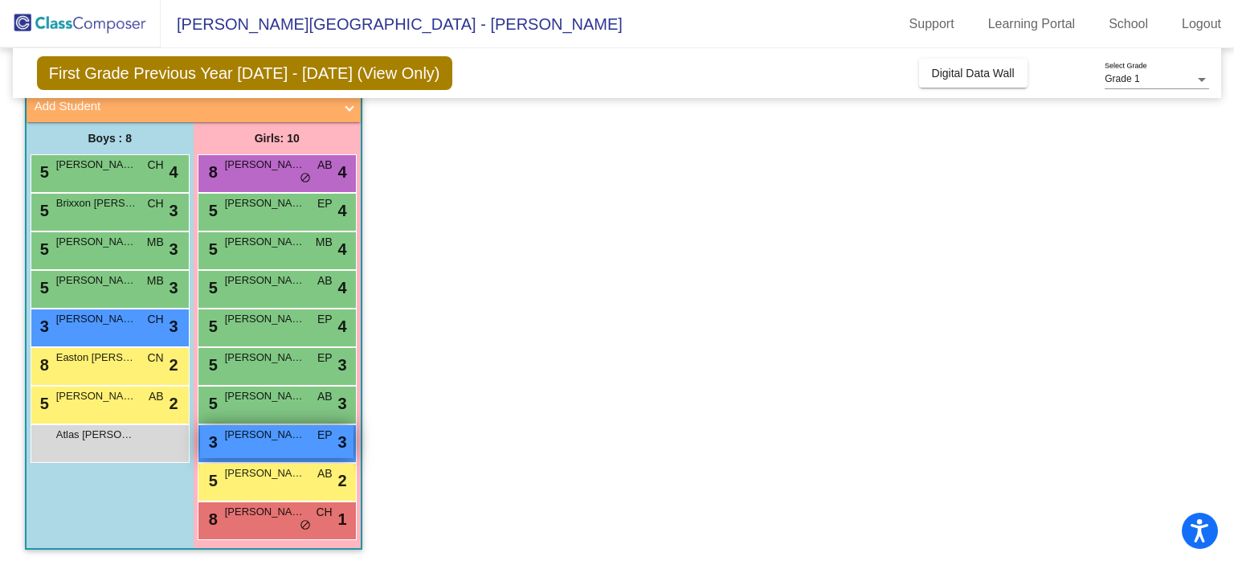
click at [266, 443] on div "3 [PERSON_NAME] EP lock do_not_disturb_alt 3" at bounding box center [276, 441] width 153 height 33
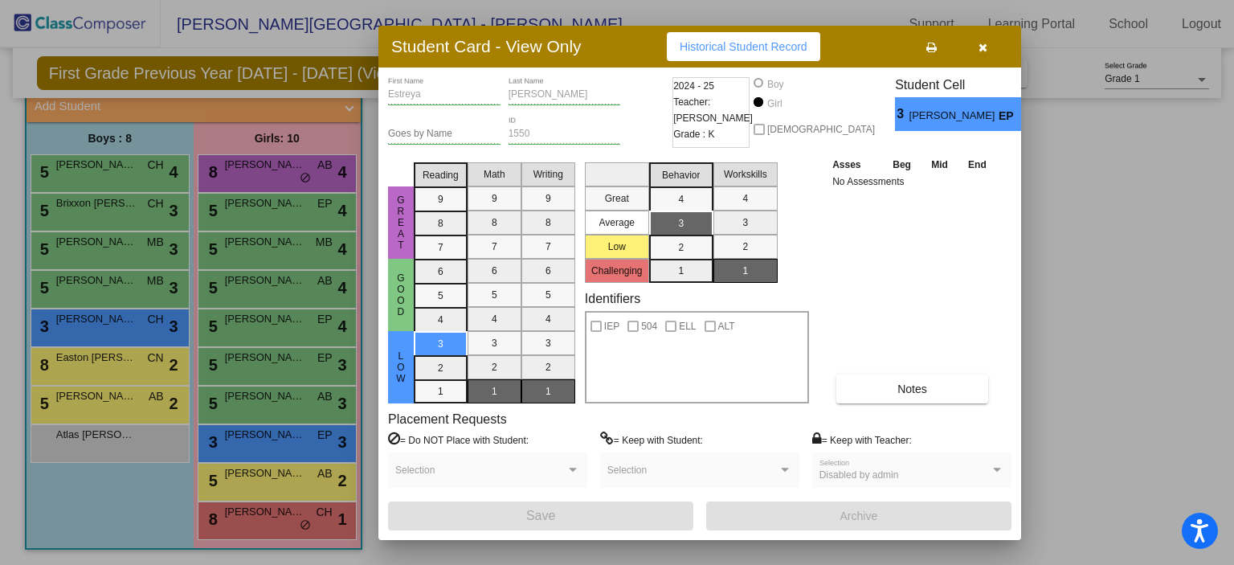
click at [239, 471] on div at bounding box center [617, 282] width 1234 height 565
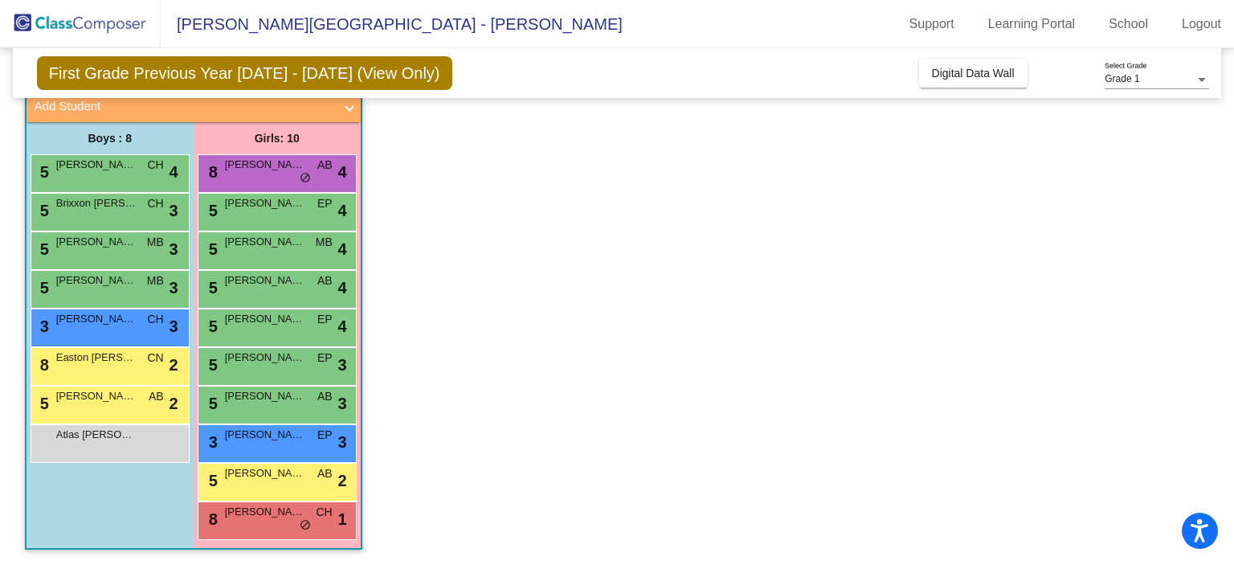
click at [239, 471] on span "[PERSON_NAME]" at bounding box center [265, 473] width 80 height 16
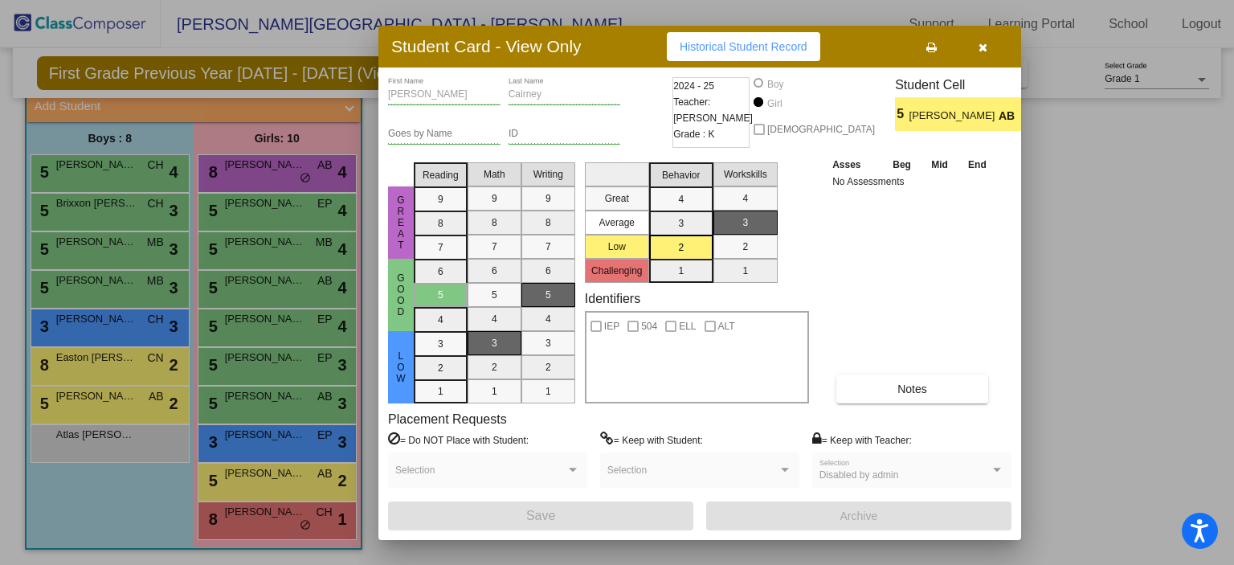
click at [230, 513] on div at bounding box center [617, 282] width 1234 height 565
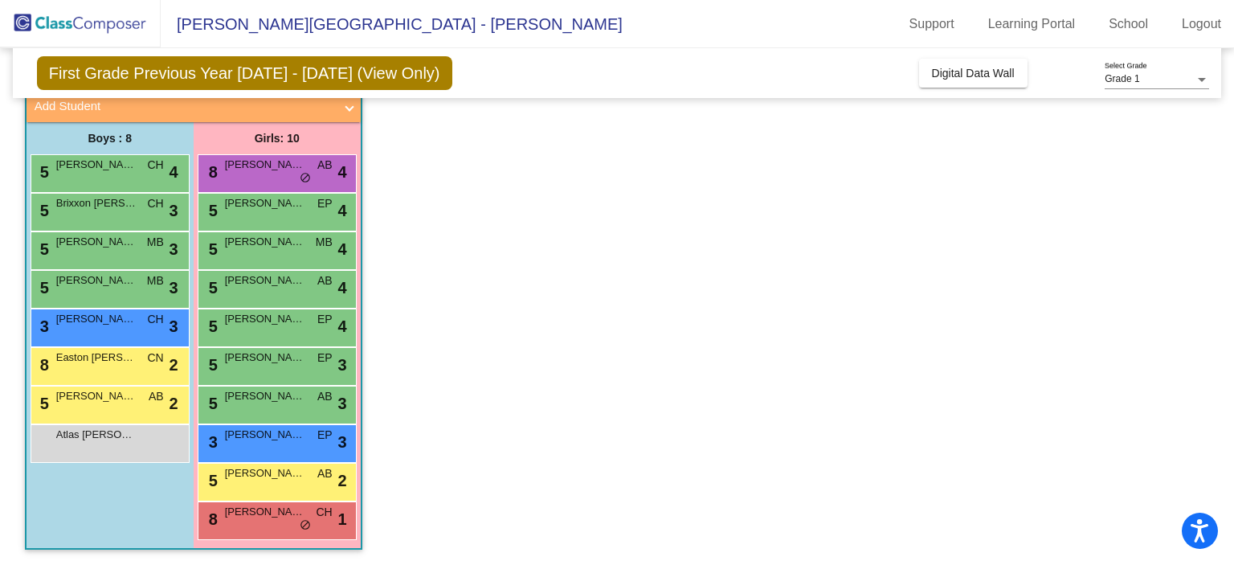
click at [230, 513] on span "[PERSON_NAME]" at bounding box center [265, 512] width 80 height 16
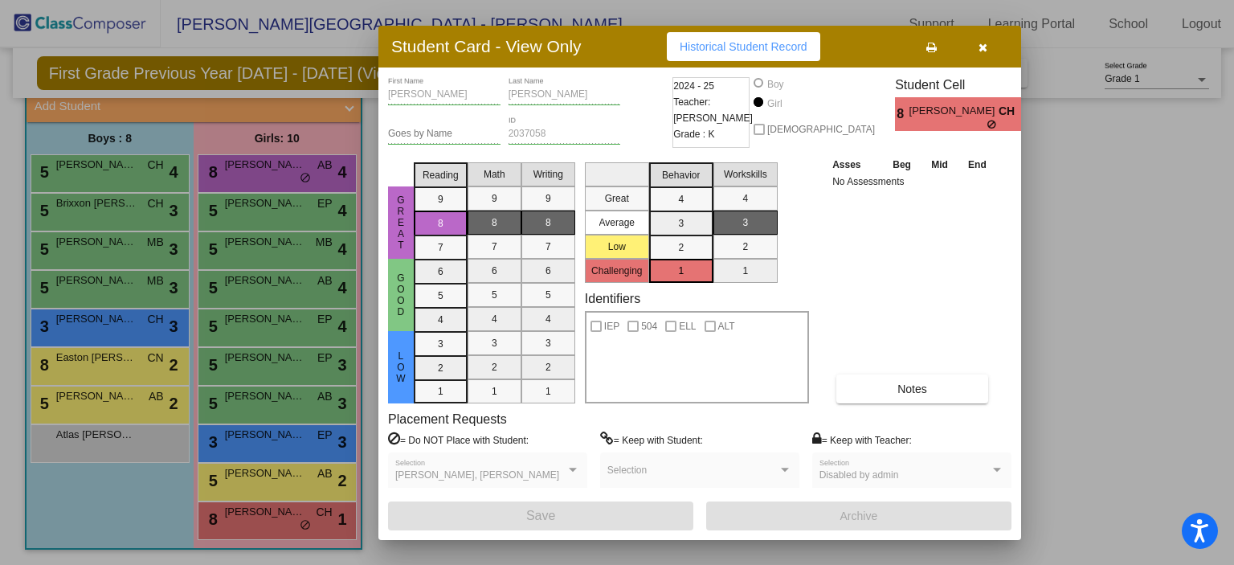
click at [267, 405] on div at bounding box center [617, 282] width 1234 height 565
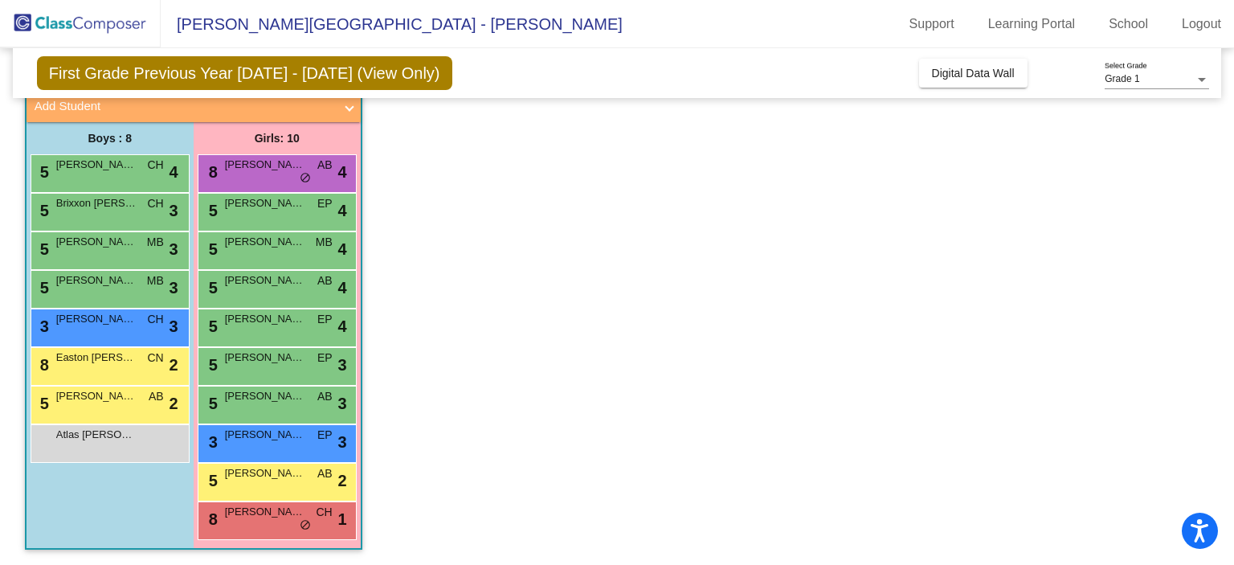
click at [267, 405] on div "5 [PERSON_NAME] AB lock do_not_disturb_alt 3" at bounding box center [276, 402] width 153 height 33
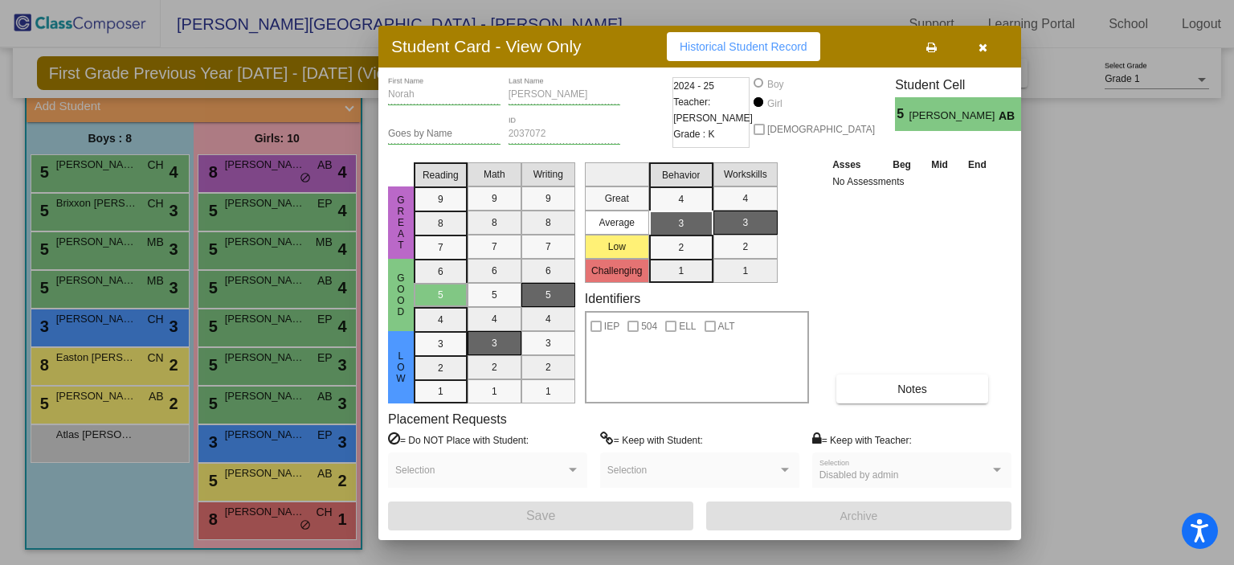
click at [276, 356] on div at bounding box center [617, 282] width 1234 height 565
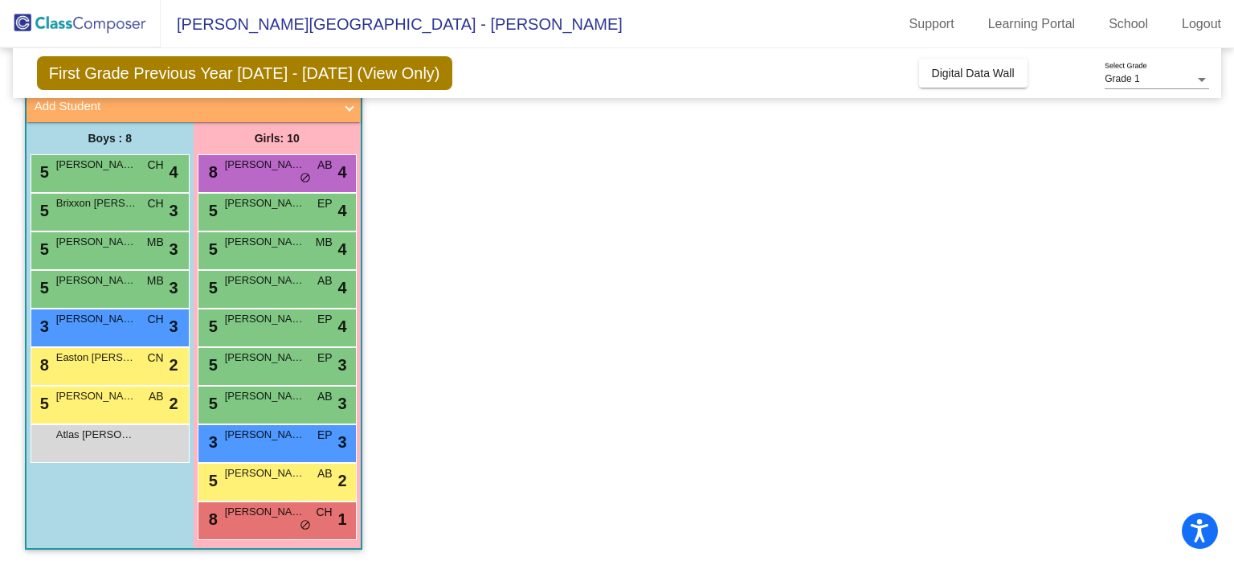
click at [276, 356] on span "[PERSON_NAME]" at bounding box center [265, 357] width 80 height 16
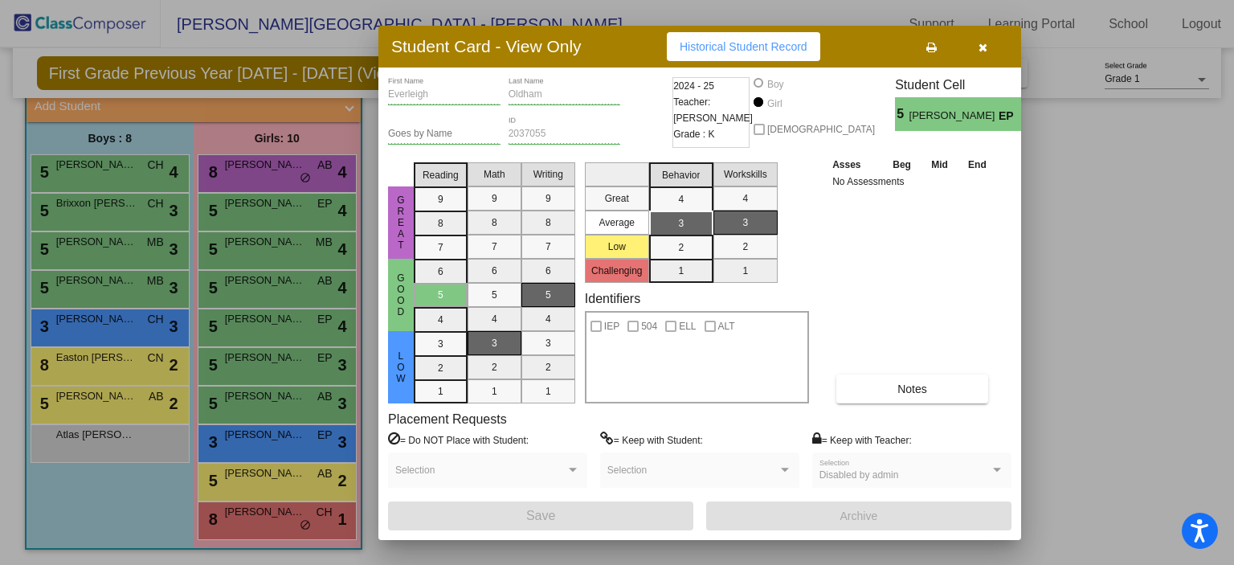
click at [282, 321] on div at bounding box center [617, 282] width 1234 height 565
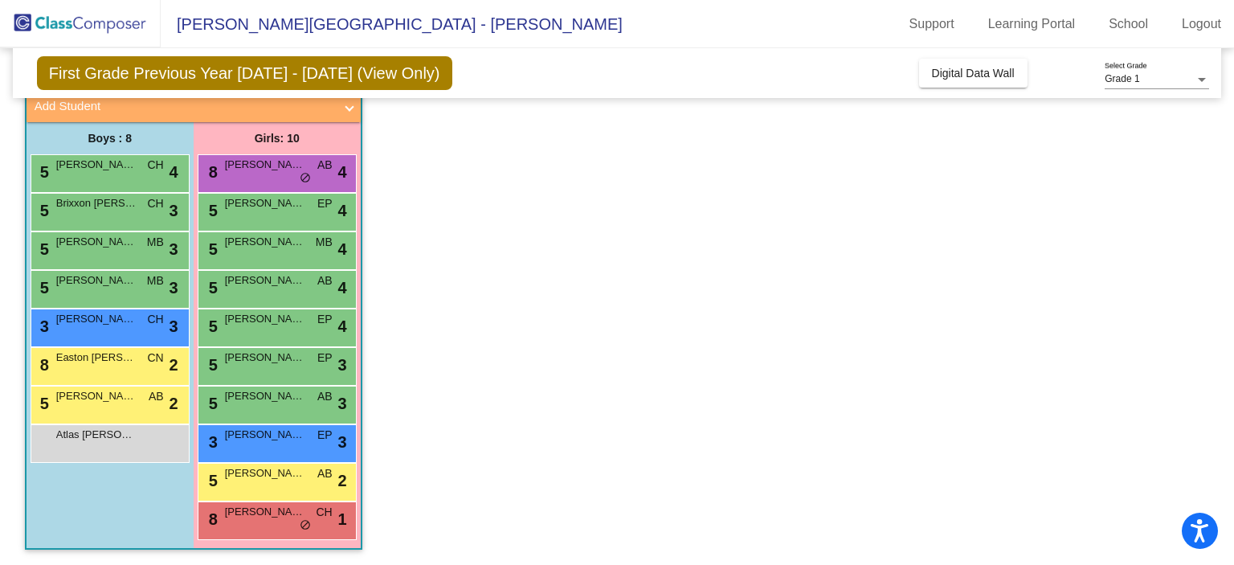
click at [282, 321] on span "[PERSON_NAME]" at bounding box center [265, 319] width 80 height 16
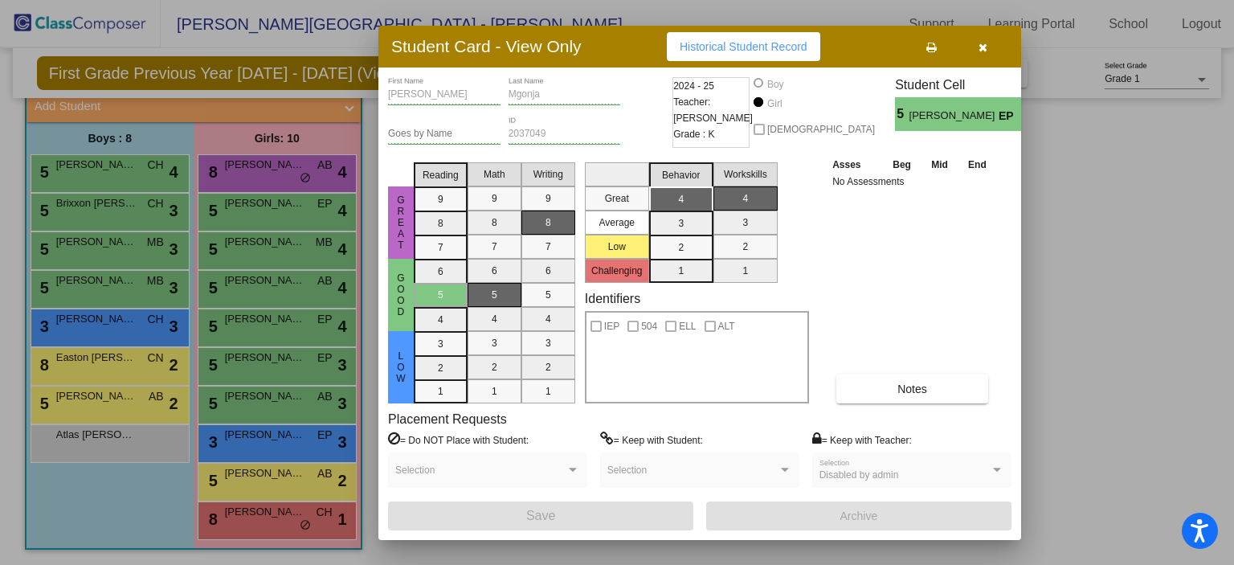
click at [283, 283] on div at bounding box center [617, 282] width 1234 height 565
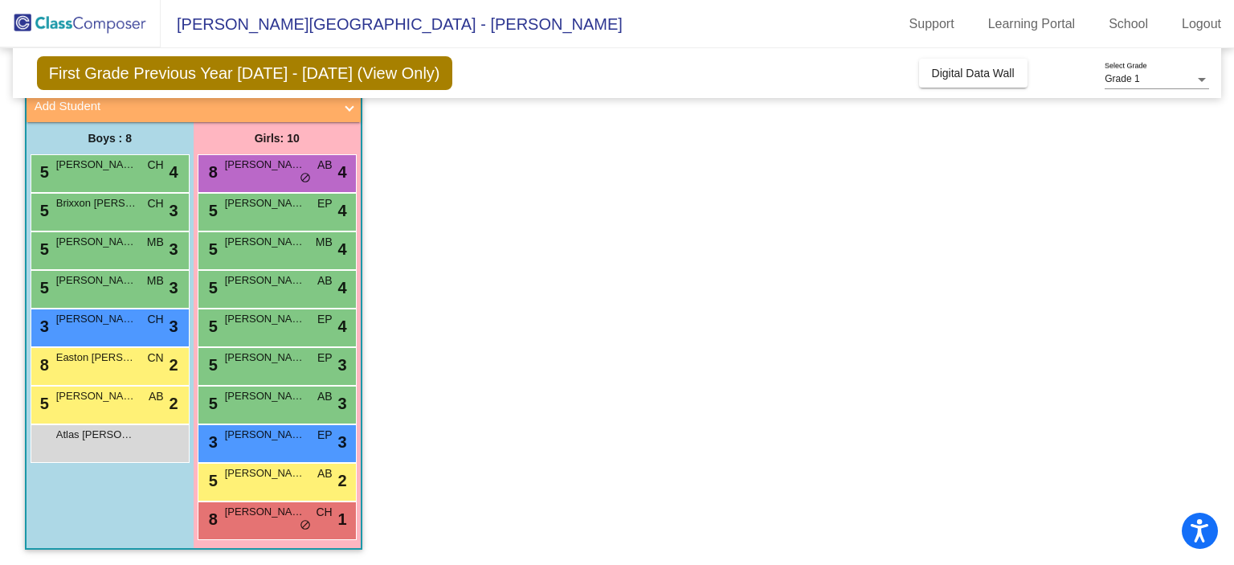
click at [283, 283] on span "[PERSON_NAME]" at bounding box center [265, 280] width 80 height 16
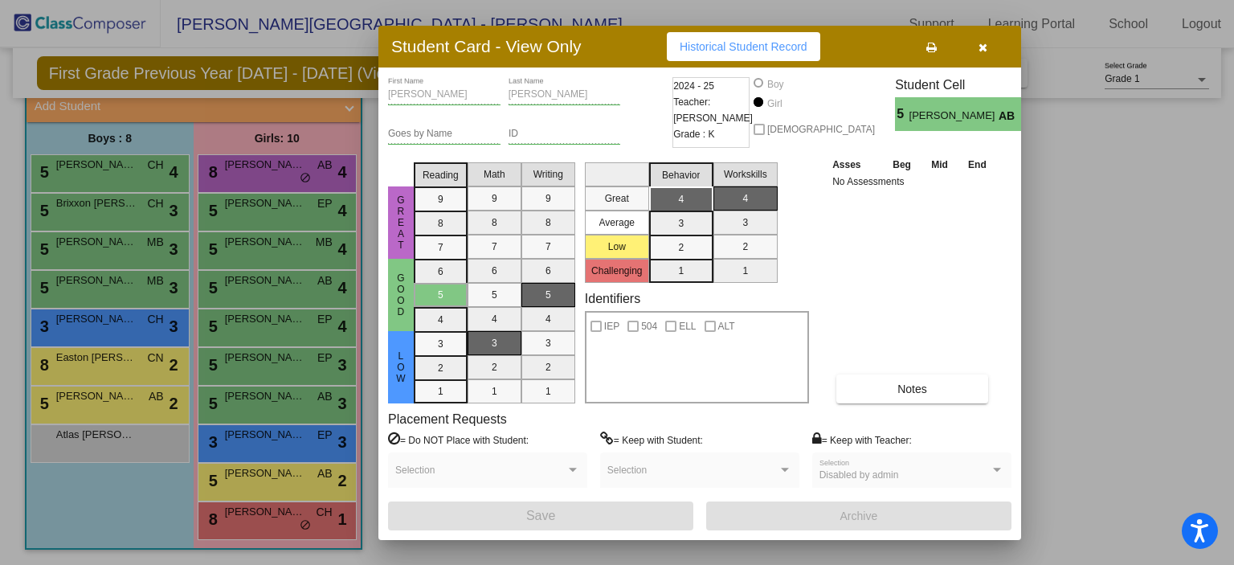
click at [282, 241] on div at bounding box center [617, 282] width 1234 height 565
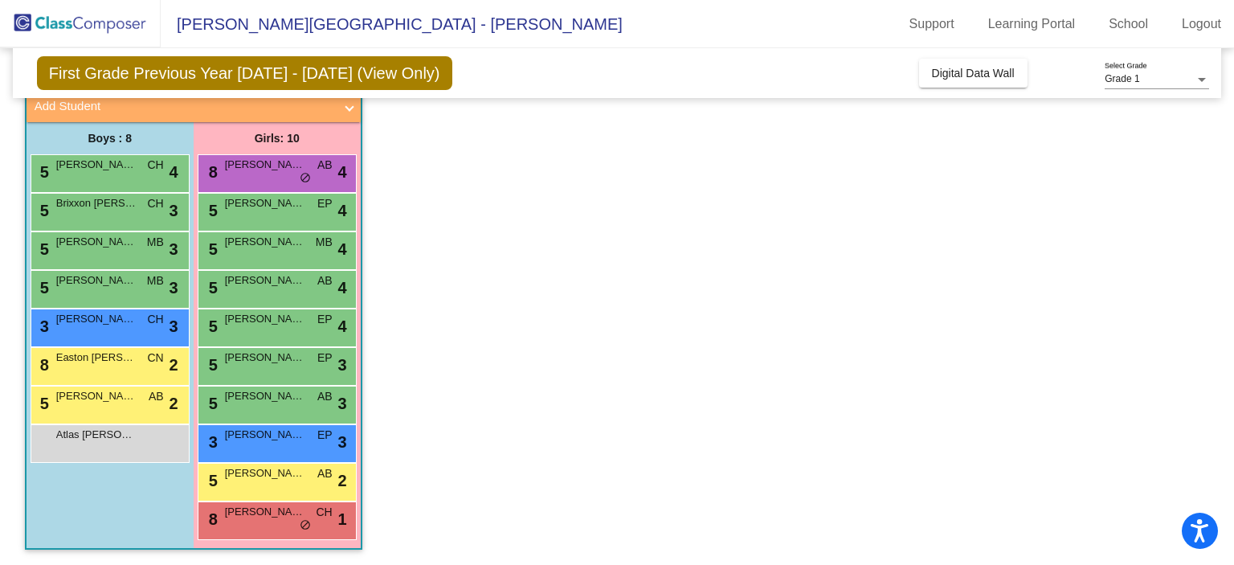
click at [282, 241] on span "[PERSON_NAME]" at bounding box center [265, 242] width 80 height 16
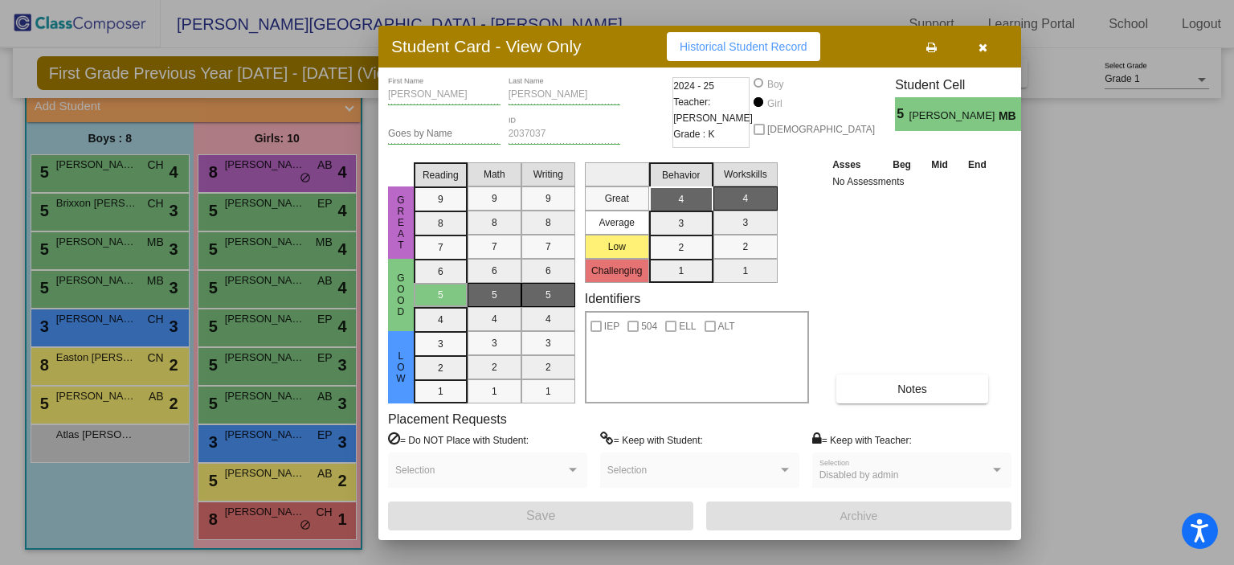
click at [286, 207] on div at bounding box center [617, 282] width 1234 height 565
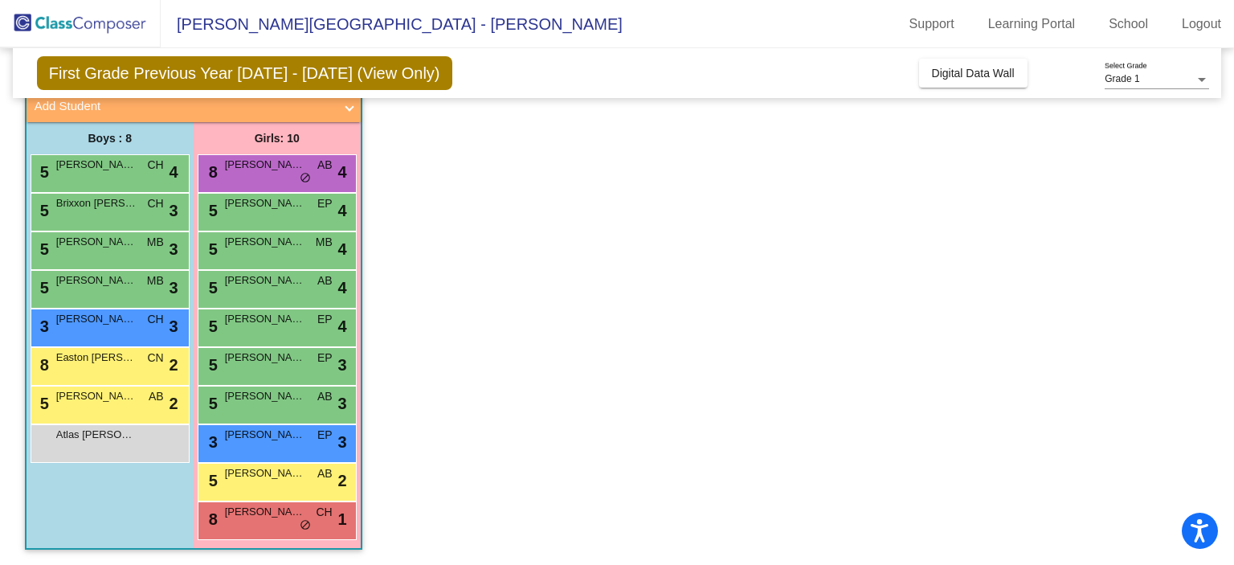
click at [286, 207] on span "[PERSON_NAME]" at bounding box center [265, 203] width 80 height 16
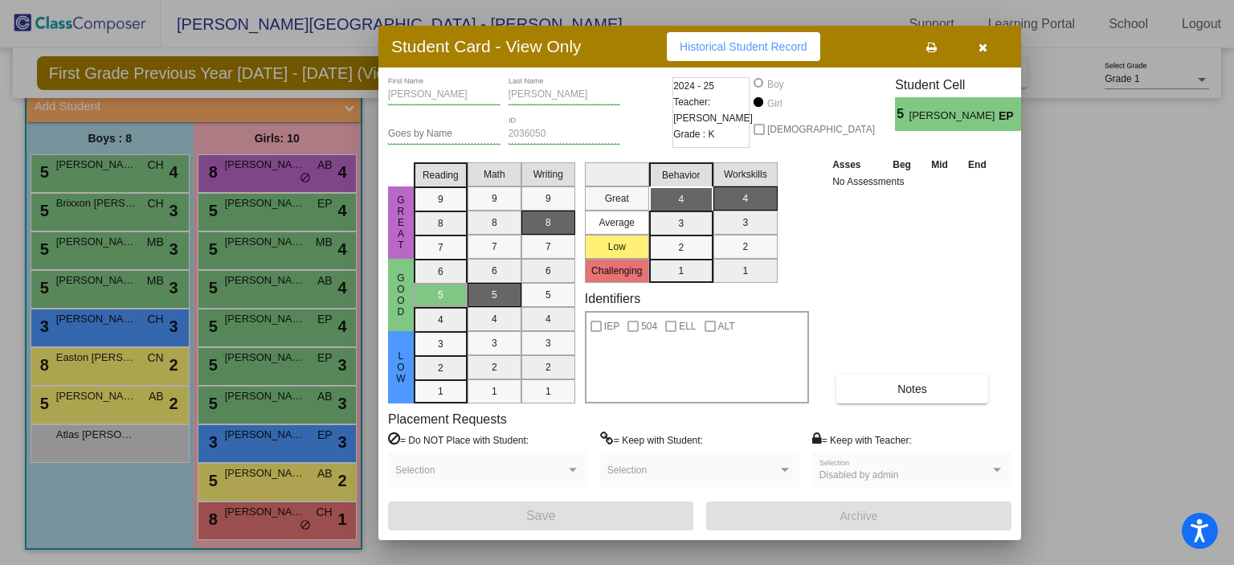
click at [112, 410] on div at bounding box center [617, 282] width 1234 height 565
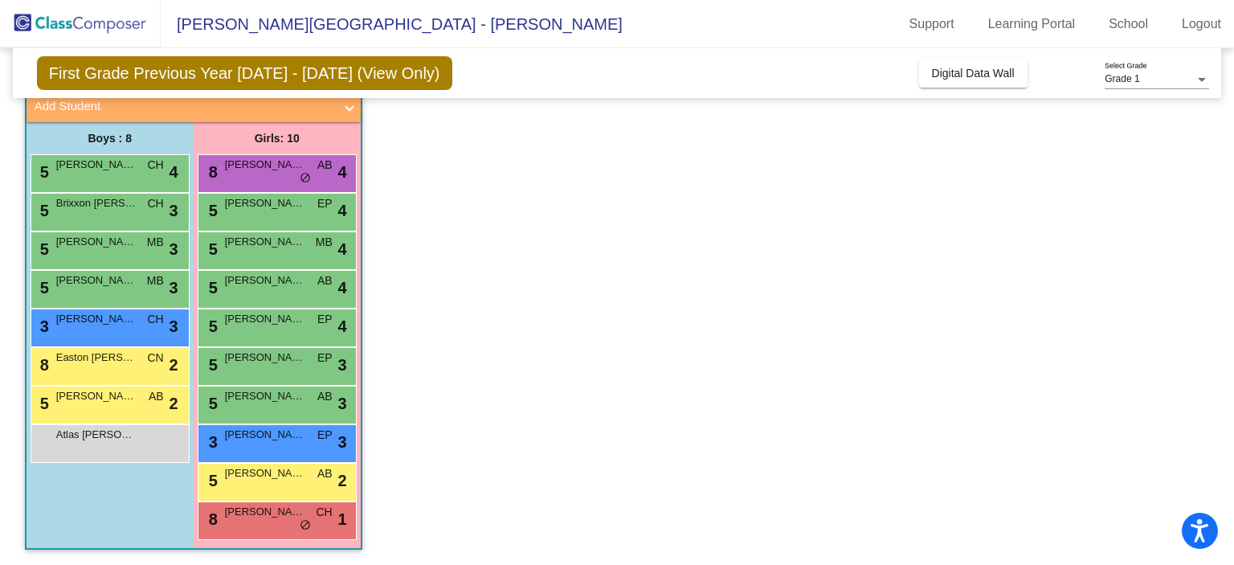
click at [112, 410] on div "5 [PERSON_NAME] [PERSON_NAME] lock do_not_disturb_alt 2" at bounding box center [107, 402] width 153 height 33
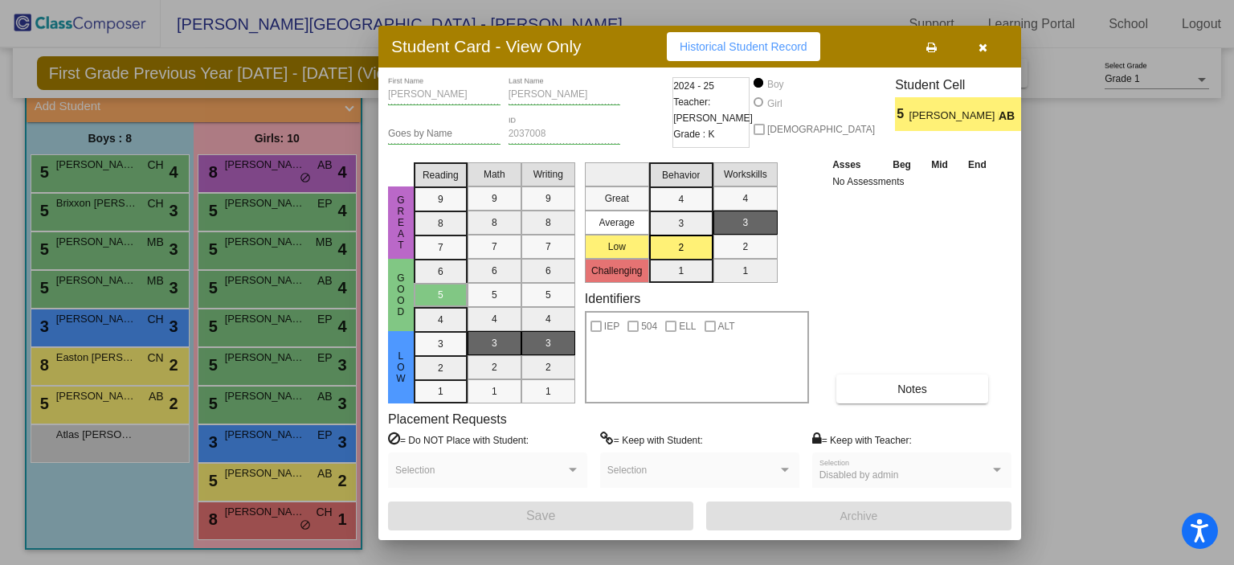
click at [112, 365] on div at bounding box center [617, 282] width 1234 height 565
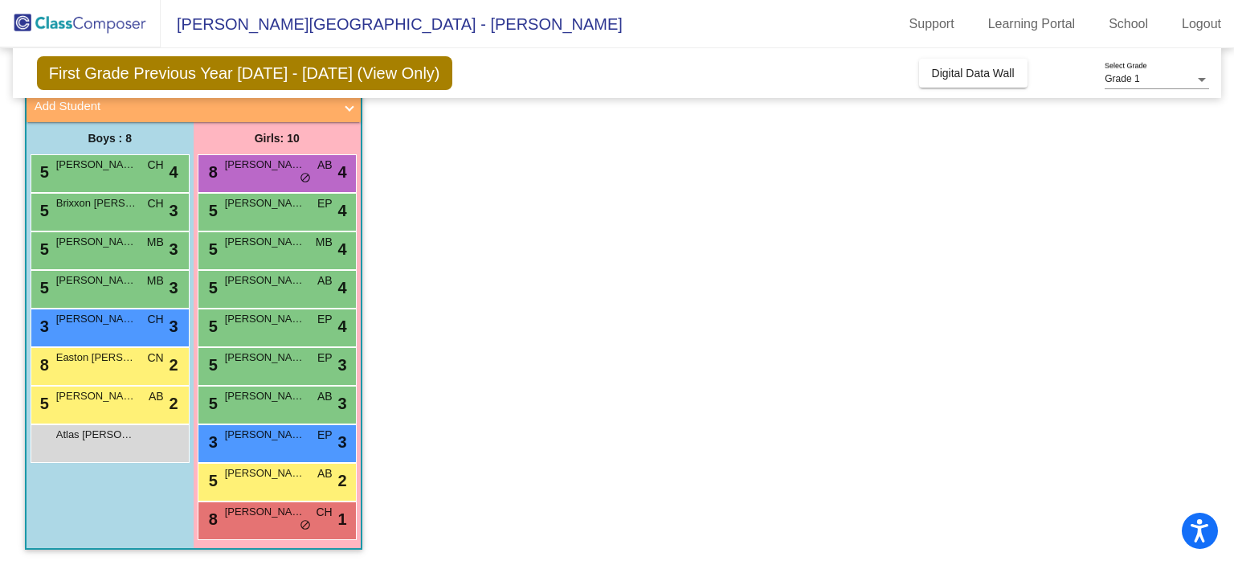
click at [112, 365] on div "8 Easton [PERSON_NAME] CN lock do_not_disturb_alt 2" at bounding box center [107, 364] width 153 height 33
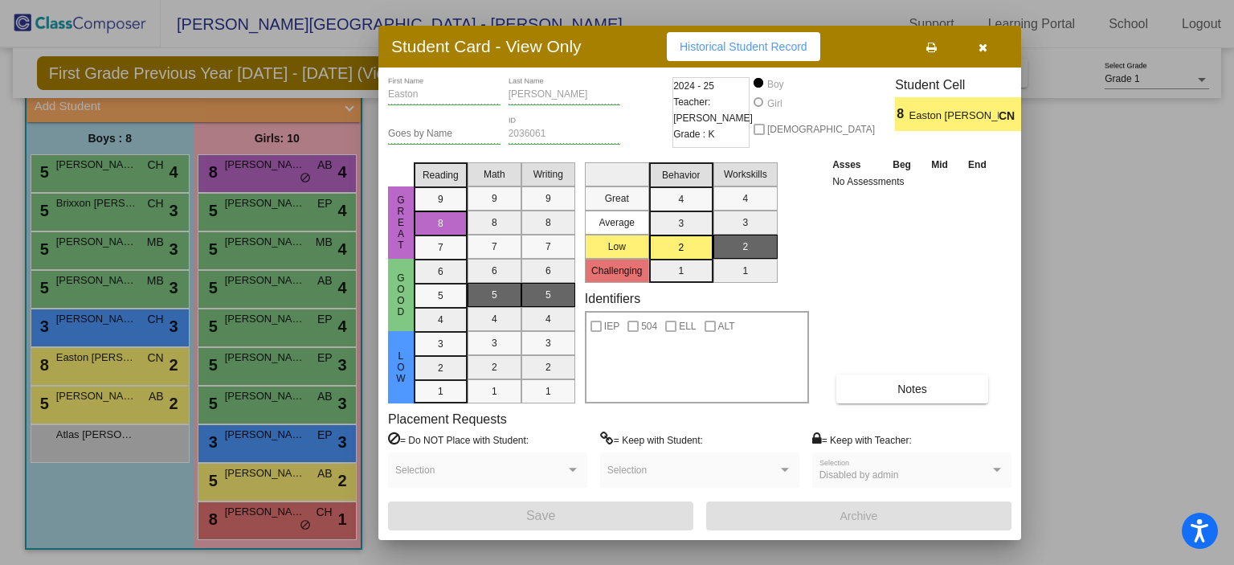
click at [92, 312] on div at bounding box center [617, 282] width 1234 height 565
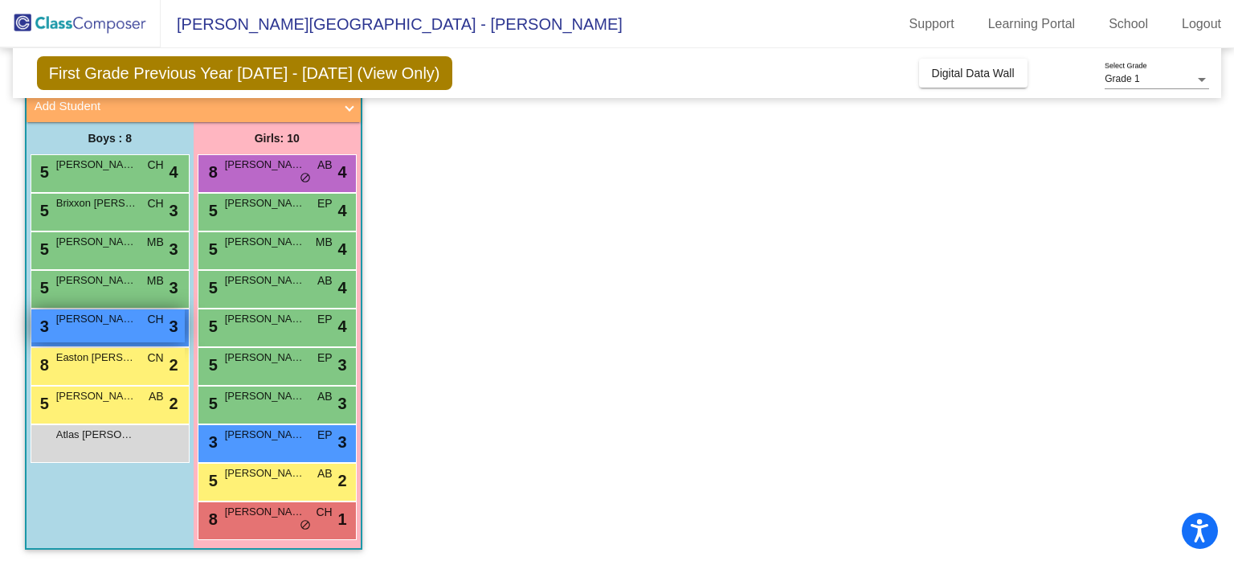
click at [90, 322] on span "[PERSON_NAME]" at bounding box center [96, 319] width 80 height 16
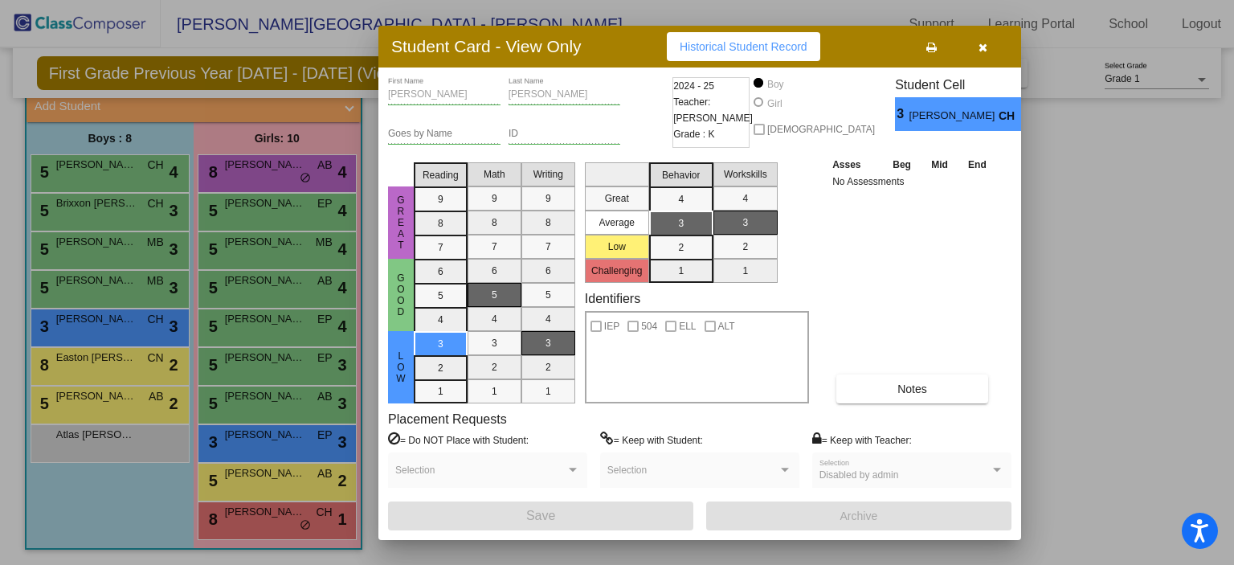
click at [94, 285] on div at bounding box center [617, 282] width 1234 height 565
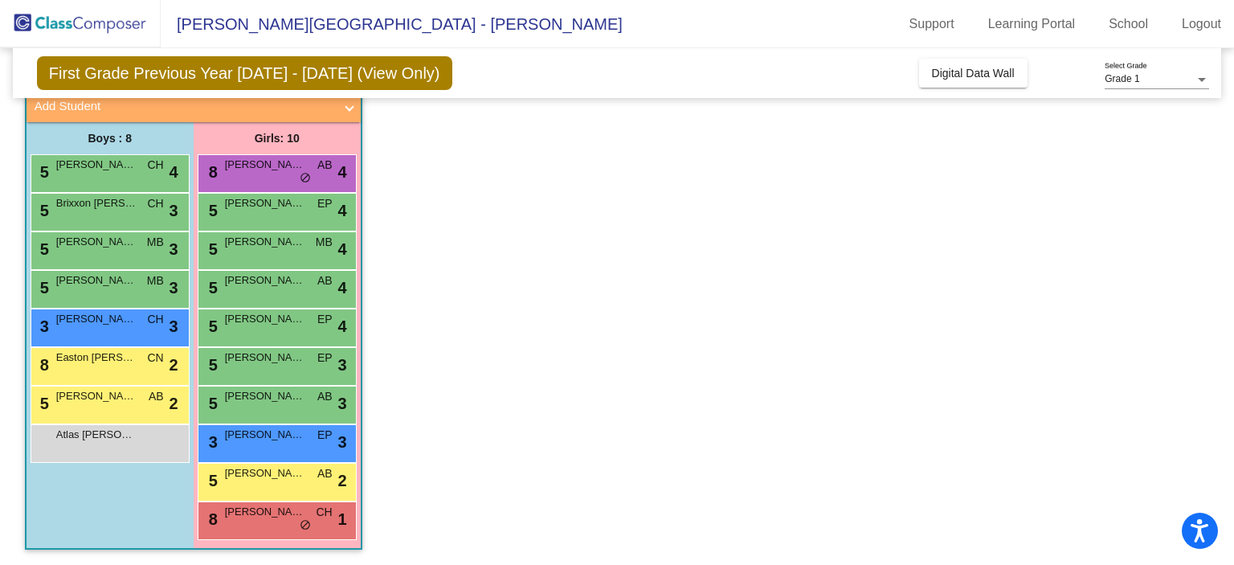
click at [94, 285] on span "[PERSON_NAME]" at bounding box center [96, 280] width 80 height 16
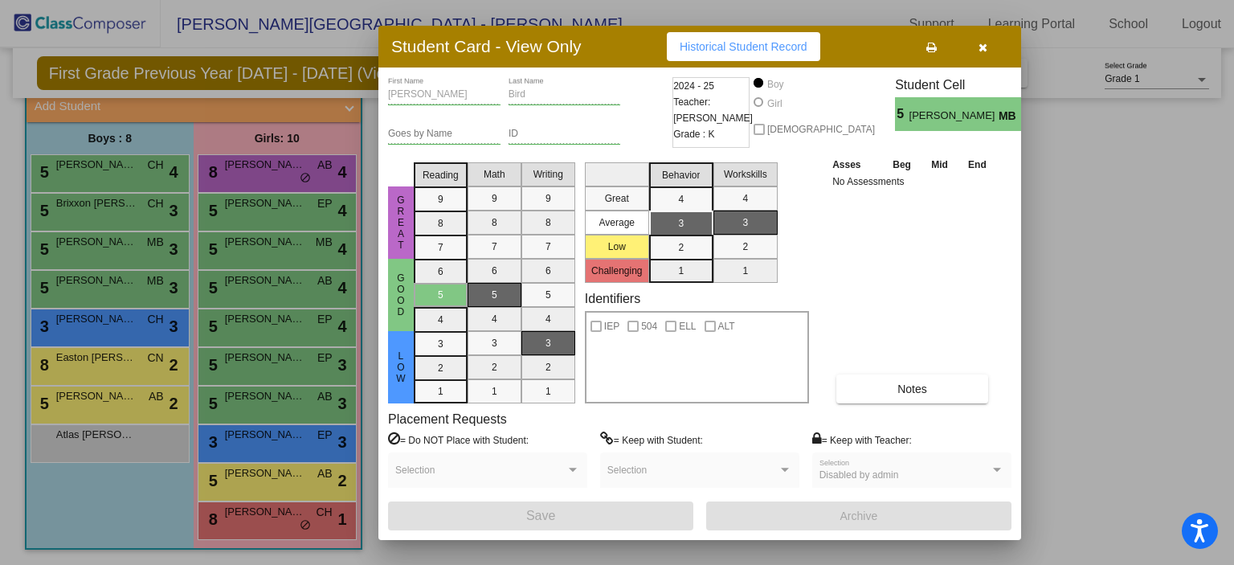
click at [105, 243] on div at bounding box center [617, 282] width 1234 height 565
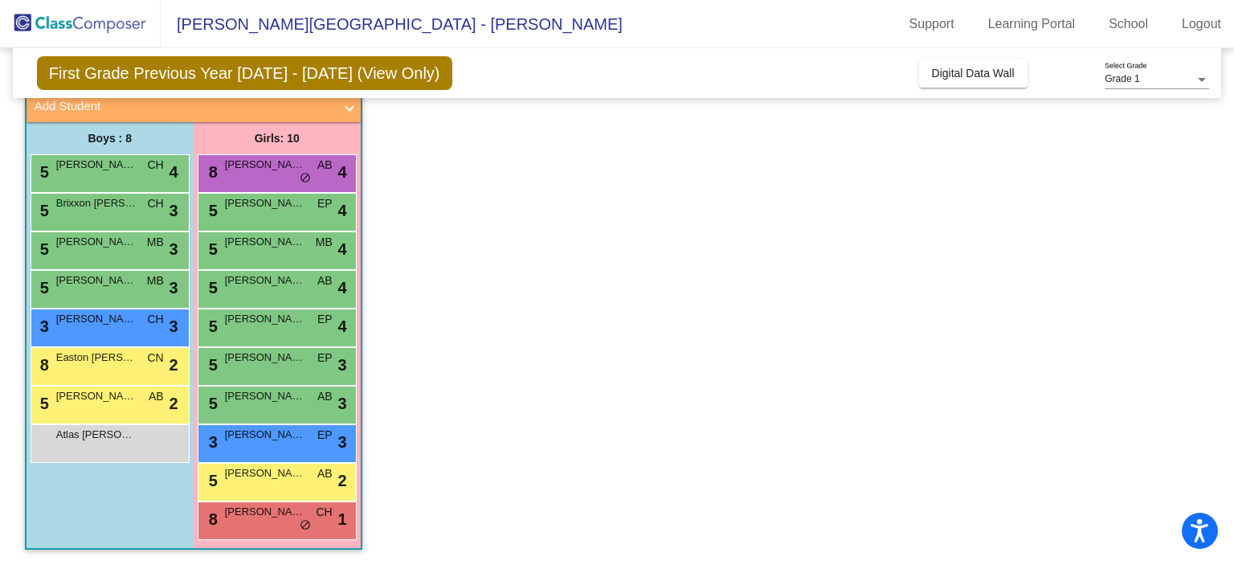
click at [105, 243] on span "[PERSON_NAME]" at bounding box center [96, 242] width 80 height 16
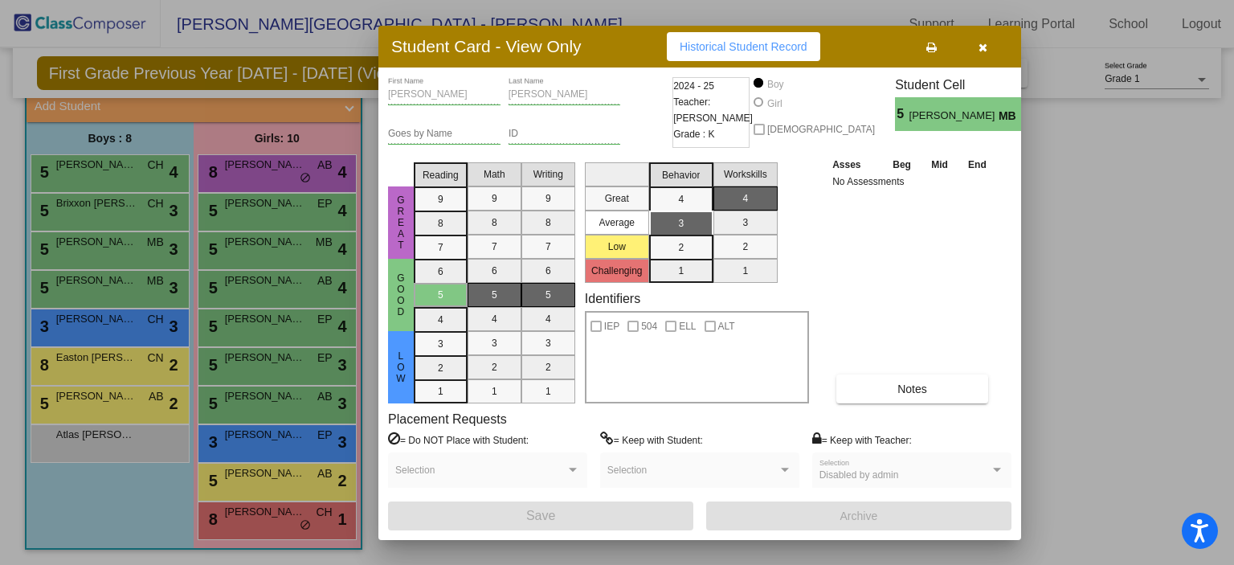
click at [122, 200] on div at bounding box center [617, 282] width 1234 height 565
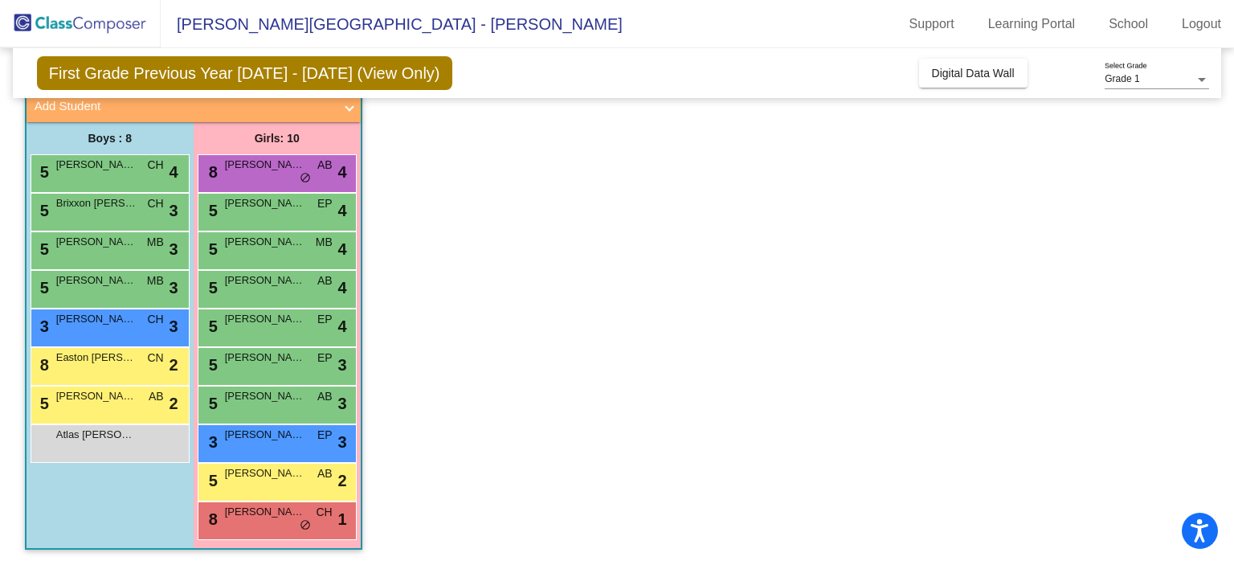
click at [122, 200] on span "Brixxon [PERSON_NAME]" at bounding box center [96, 203] width 80 height 16
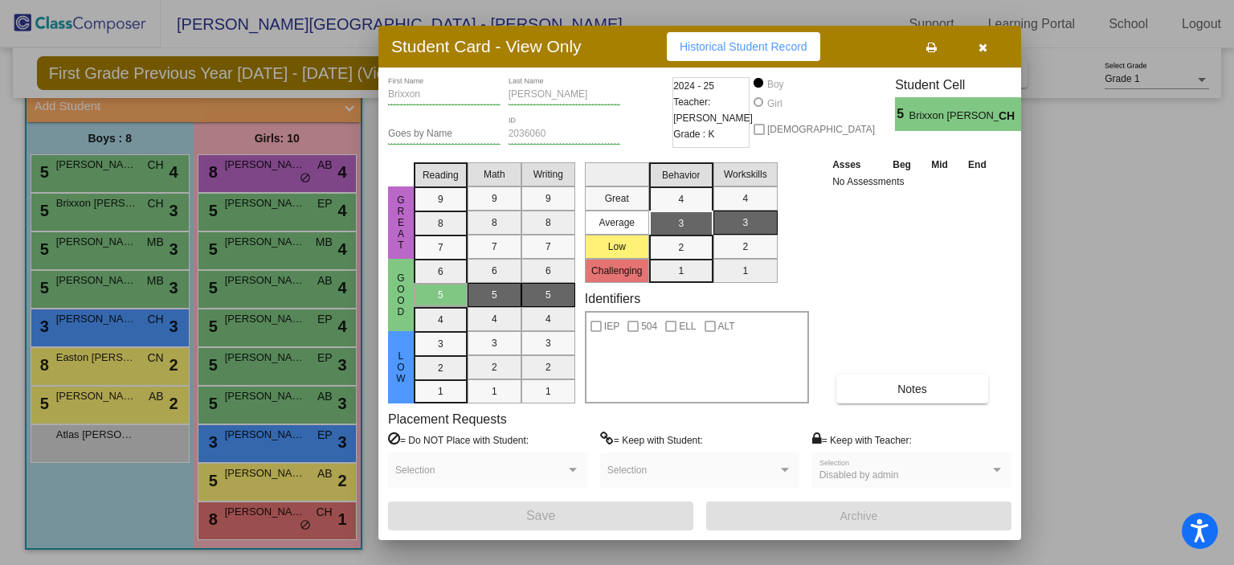
click at [134, 165] on div at bounding box center [617, 282] width 1234 height 565
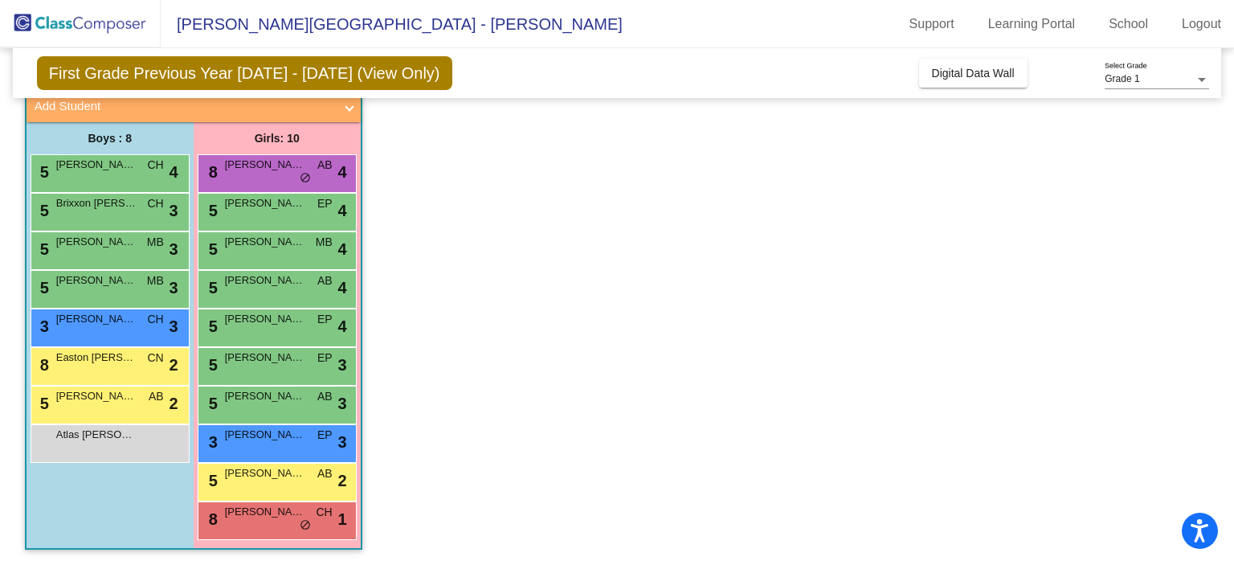
click at [134, 165] on span "[PERSON_NAME]" at bounding box center [96, 165] width 80 height 16
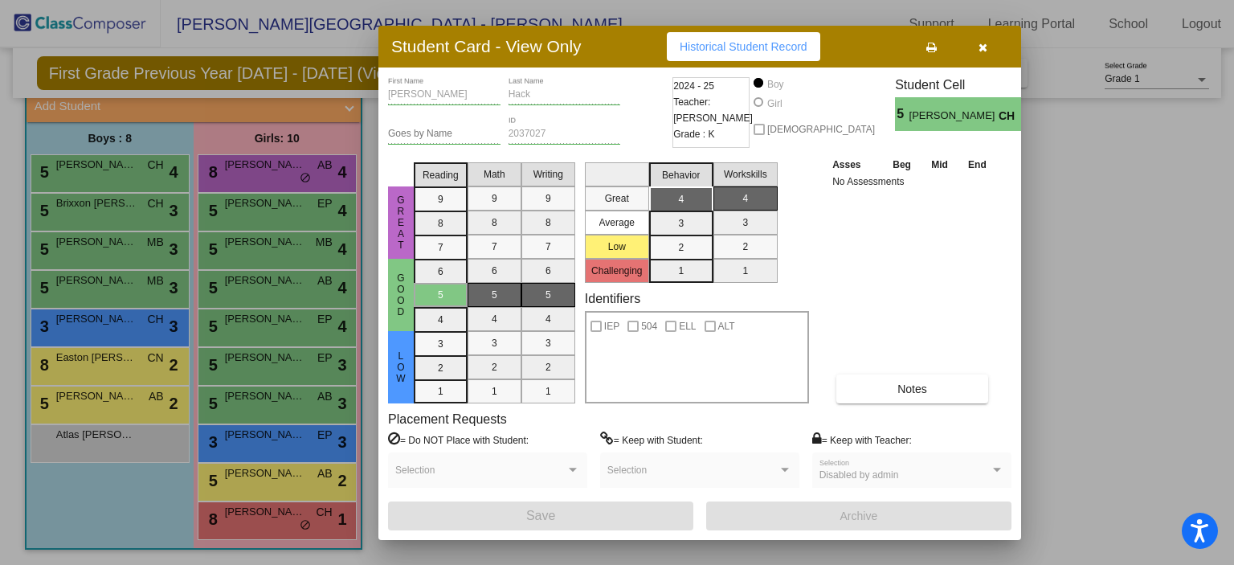
click at [978, 48] on icon "button" at bounding box center [982, 47] width 9 height 11
